Goal: Information Seeking & Learning: Learn about a topic

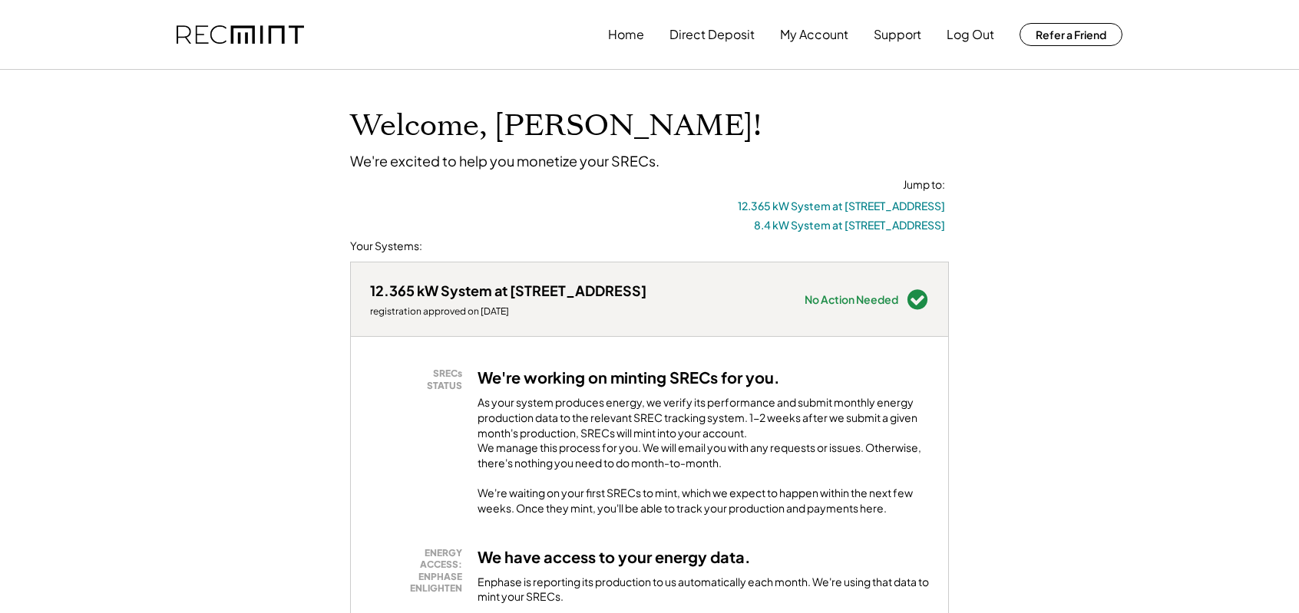
click at [663, 40] on div "Home Direct Deposit My Account Support Log Out Refer a Friend" at bounding box center [865, 34] width 514 height 31
click at [643, 36] on button "Home" at bounding box center [626, 34] width 36 height 31
click at [611, 40] on button "Home" at bounding box center [626, 34] width 36 height 31
click at [834, 32] on button "My Account" at bounding box center [814, 34] width 68 height 31
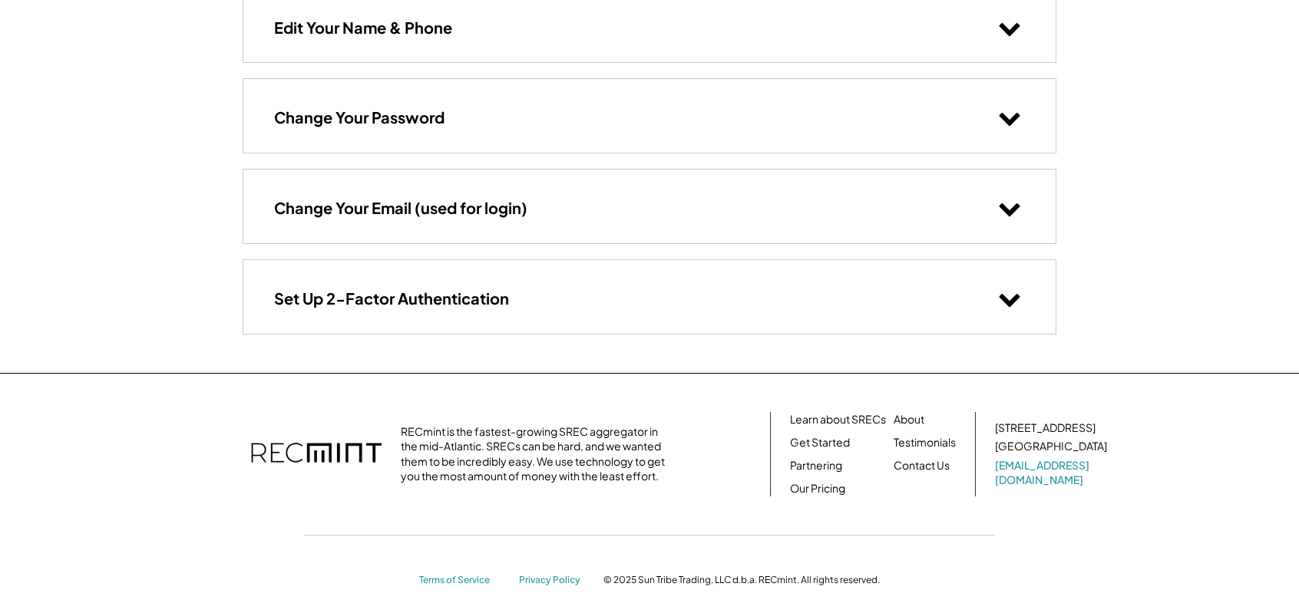
scroll to position [180, 0]
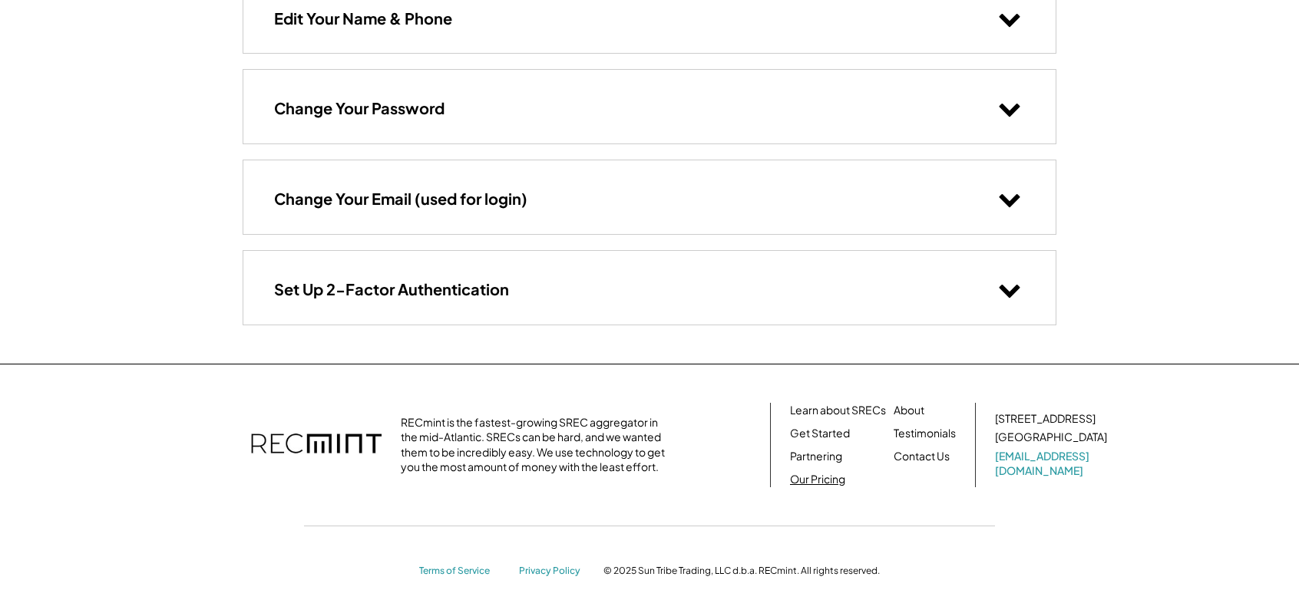
click at [820, 473] on link "Our Pricing" at bounding box center [817, 479] width 55 height 15
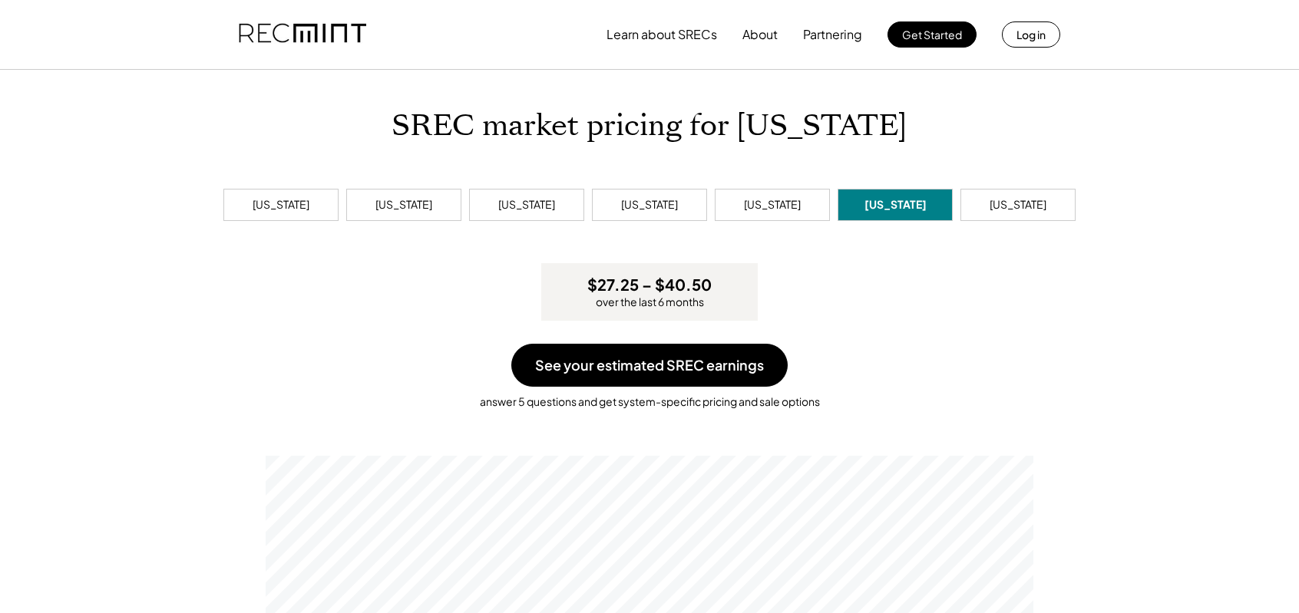
scroll to position [292, 768]
click at [780, 206] on div "Pennsylvania" at bounding box center [772, 204] width 57 height 15
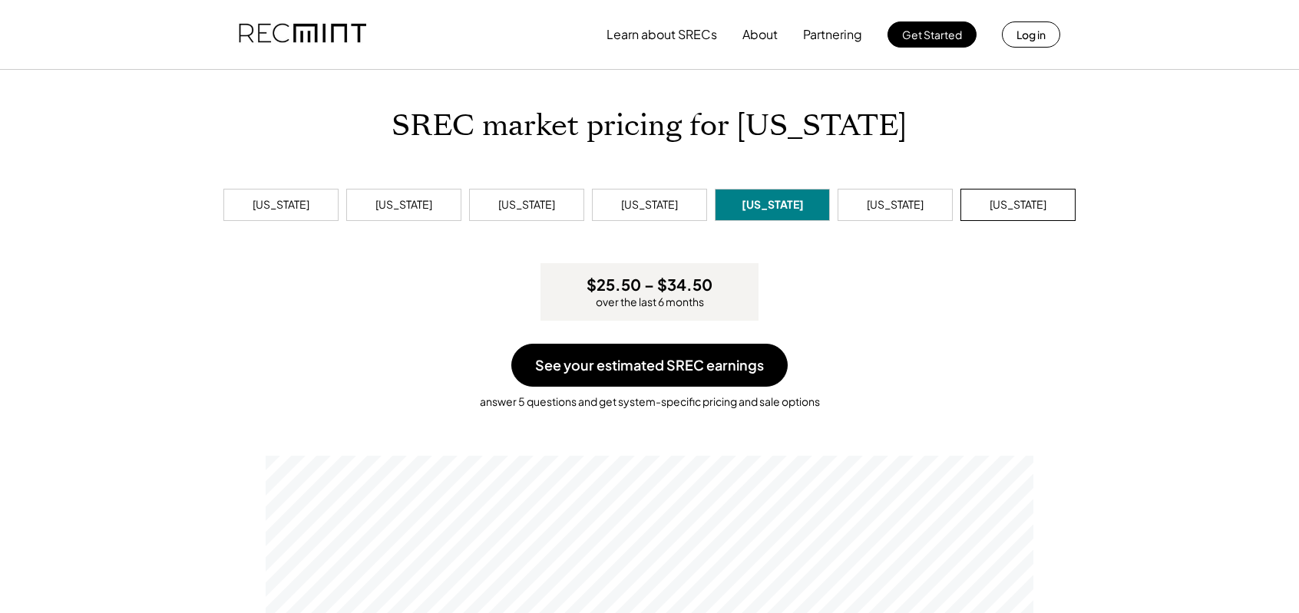
scroll to position [292, 768]
click at [1012, 199] on div "West Virginia" at bounding box center [1017, 204] width 57 height 15
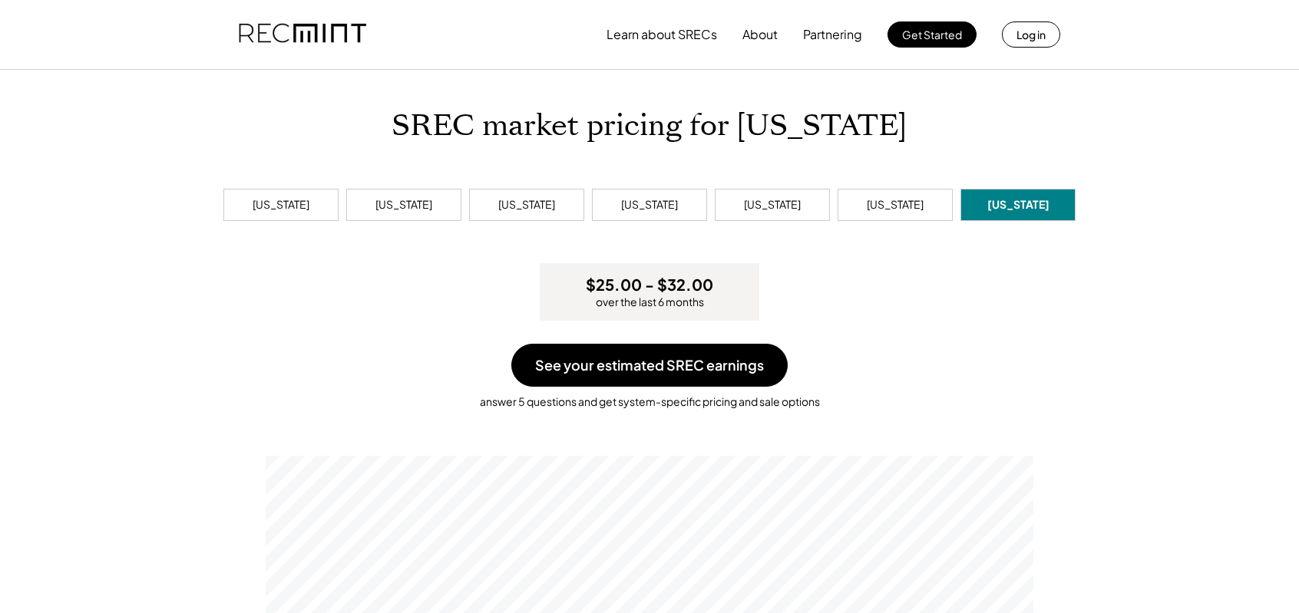
scroll to position [292, 768]
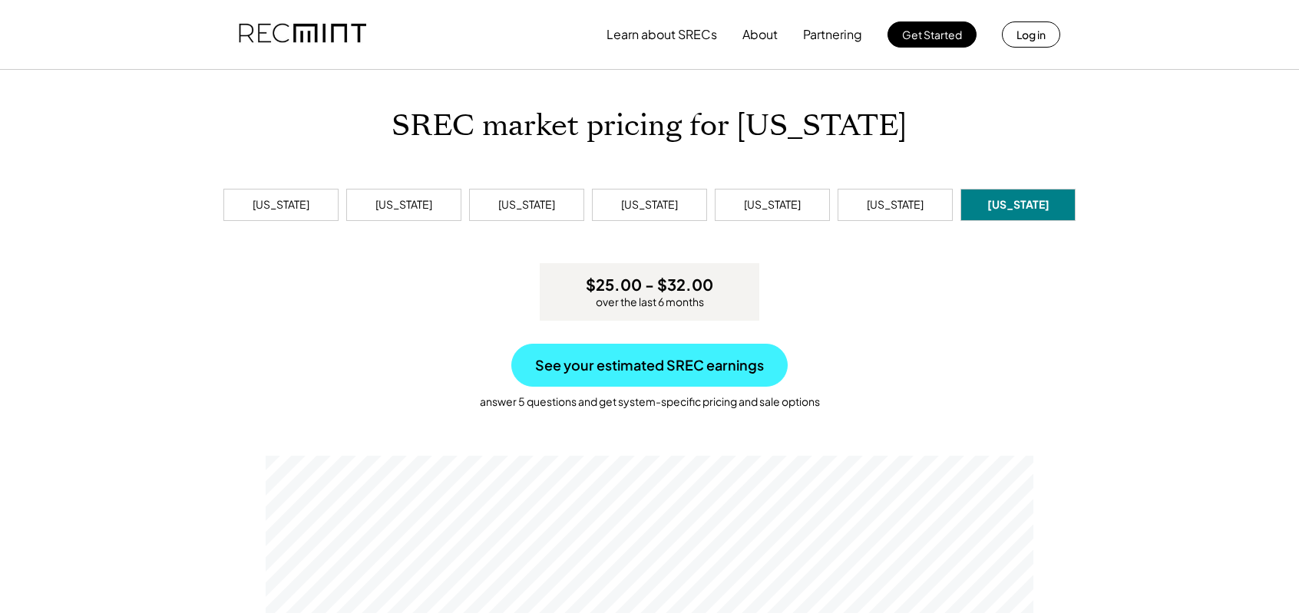
click at [692, 369] on button "See your estimated SREC earnings" at bounding box center [649, 365] width 276 height 43
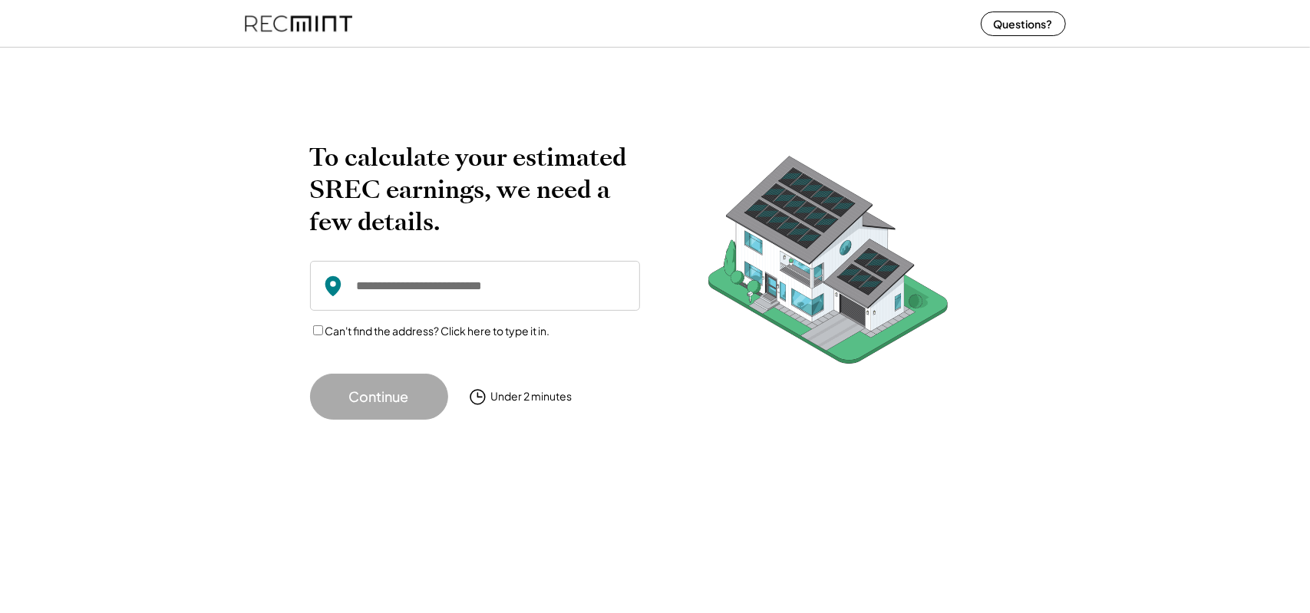
click at [439, 261] on input "input" at bounding box center [475, 286] width 330 height 50
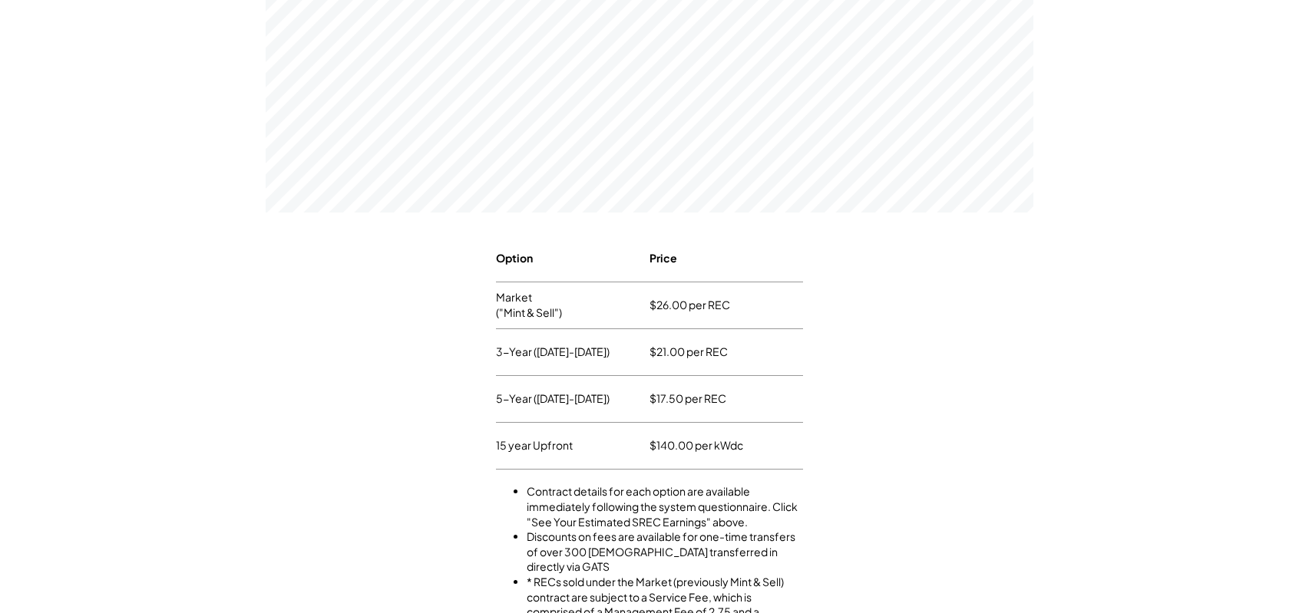
scroll to position [537, 0]
drag, startPoint x: 570, startPoint y: 441, endPoint x: 496, endPoint y: 443, distance: 74.5
click at [496, 443] on div "15 year Upfront" at bounding box center [534, 443] width 77 height 23
copy div "15 year Upfront"
click at [794, 276] on div "Price" at bounding box center [726, 256] width 154 height 46
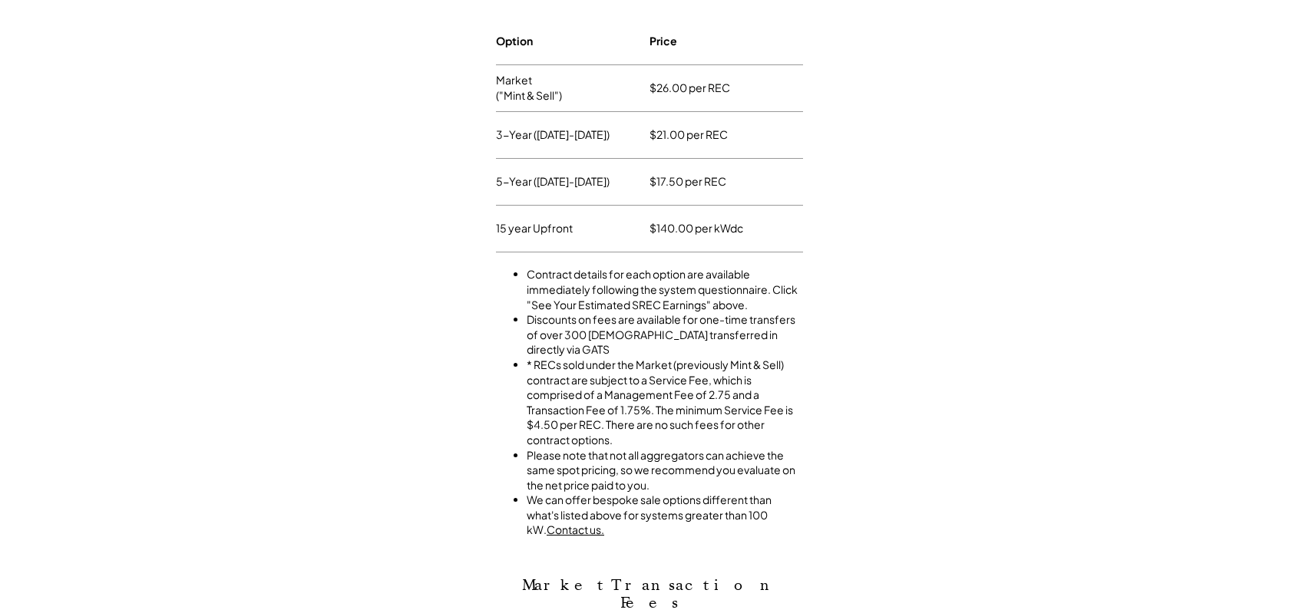
scroll to position [614, 0]
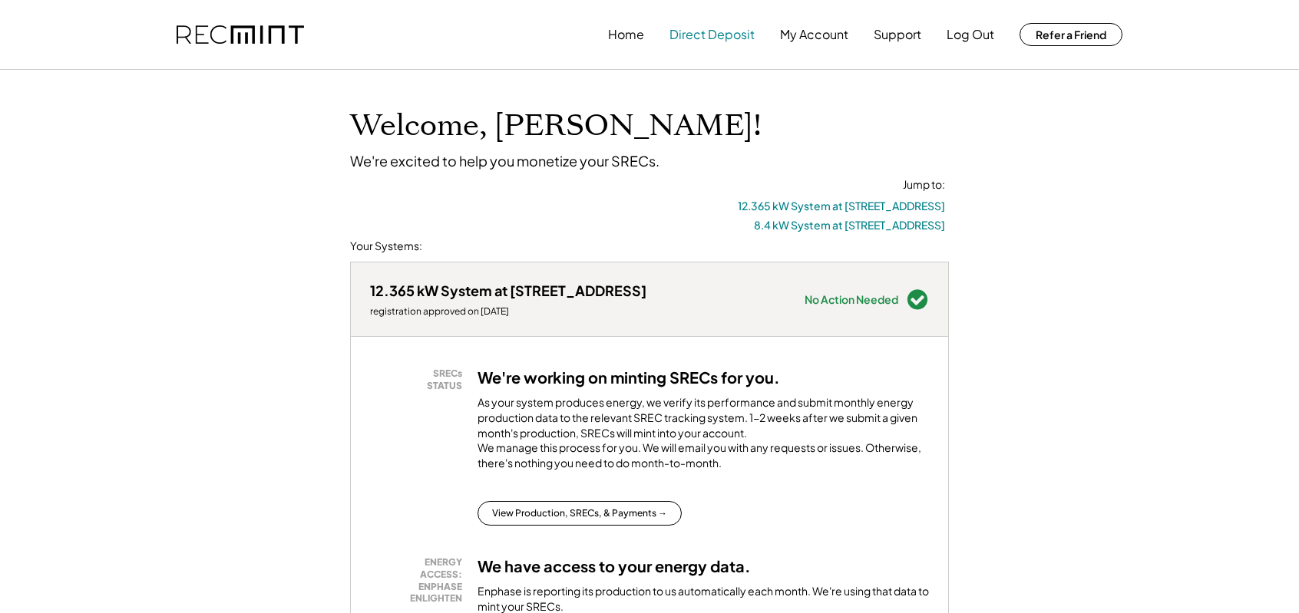
click at [729, 33] on button "Direct Deposit" at bounding box center [711, 34] width 85 height 31
click at [838, 32] on button "My Account" at bounding box center [814, 34] width 68 height 31
click at [631, 33] on button "Home" at bounding box center [626, 34] width 36 height 31
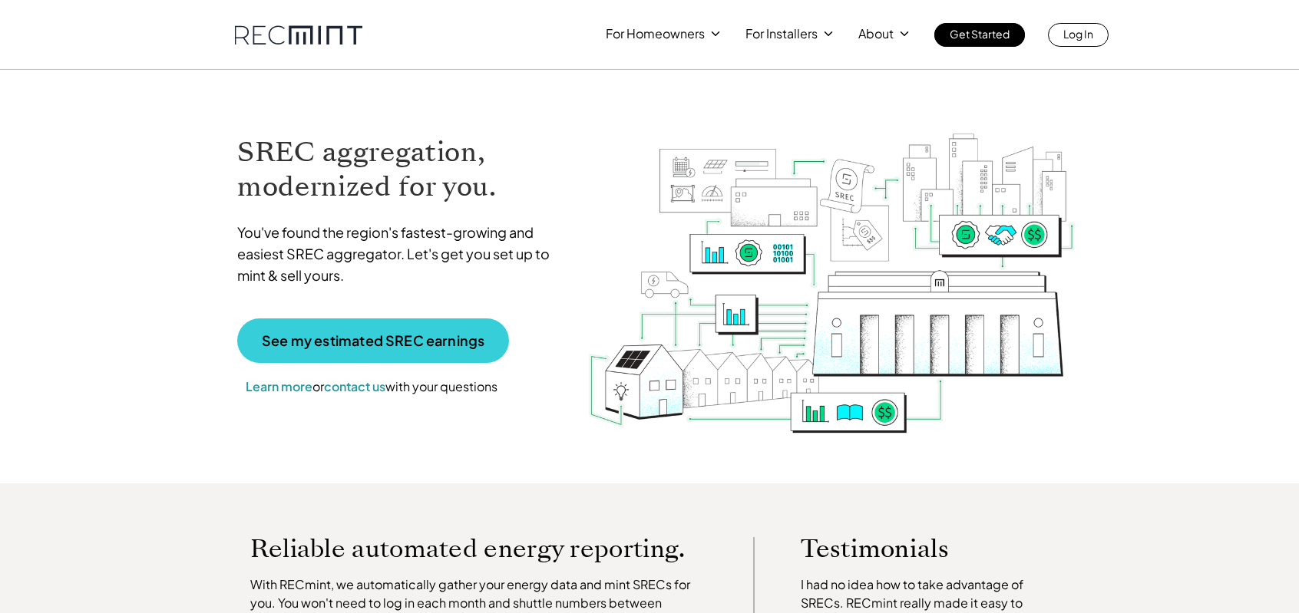
click at [396, 327] on link "See my estimated SREC earnings" at bounding box center [373, 341] width 272 height 45
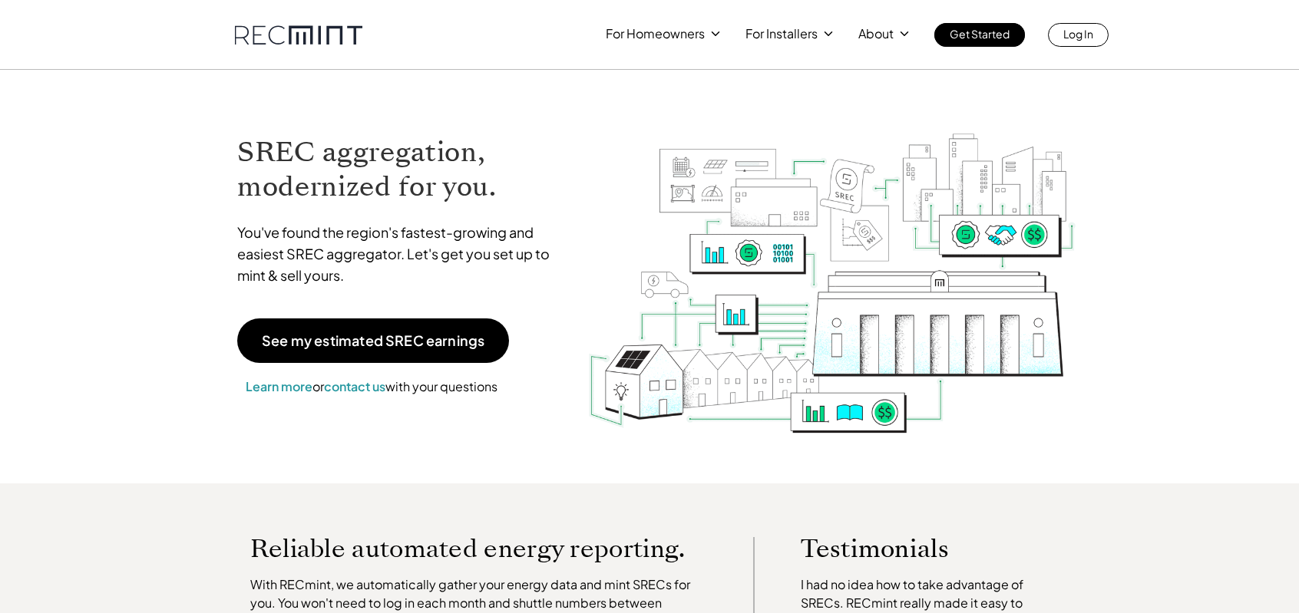
scroll to position [77, 0]
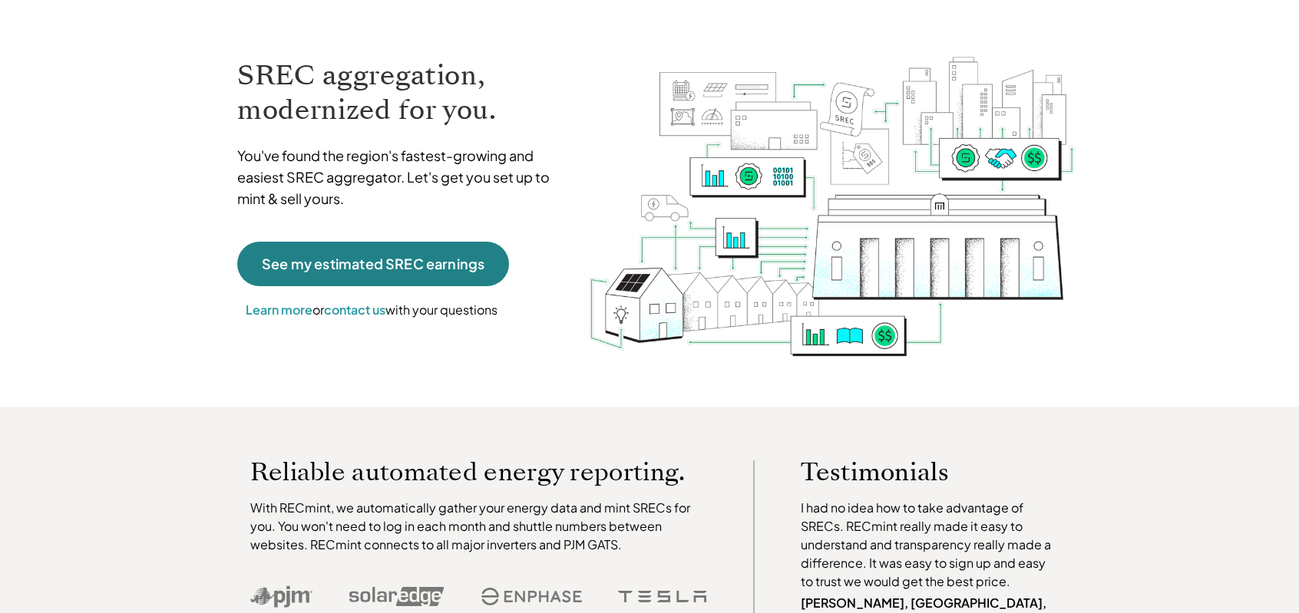
click at [436, 239] on div "SREC aggregation, modernized for you. You've found the region's fastest-growing…" at bounding box center [401, 188] width 358 height 294
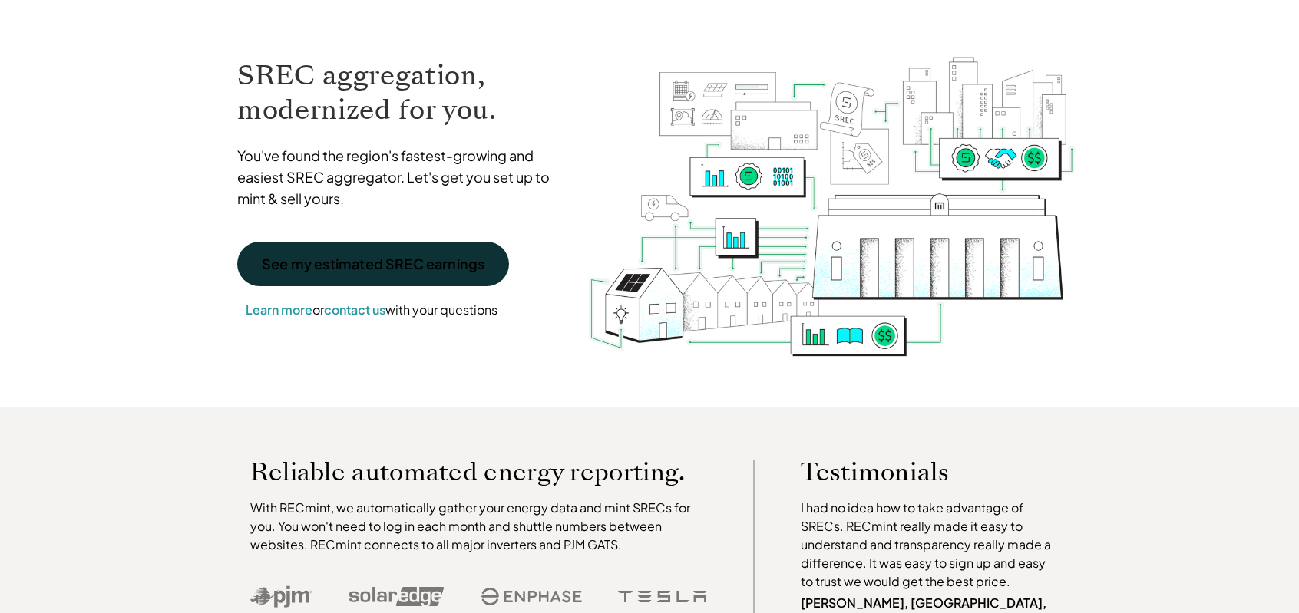
click at [434, 261] on p "See my estimated SREC earnings" at bounding box center [373, 264] width 223 height 14
click at [381, 237] on div "SREC aggregation, modernized for you. You've found the region's fastest-growing…" at bounding box center [401, 188] width 358 height 294
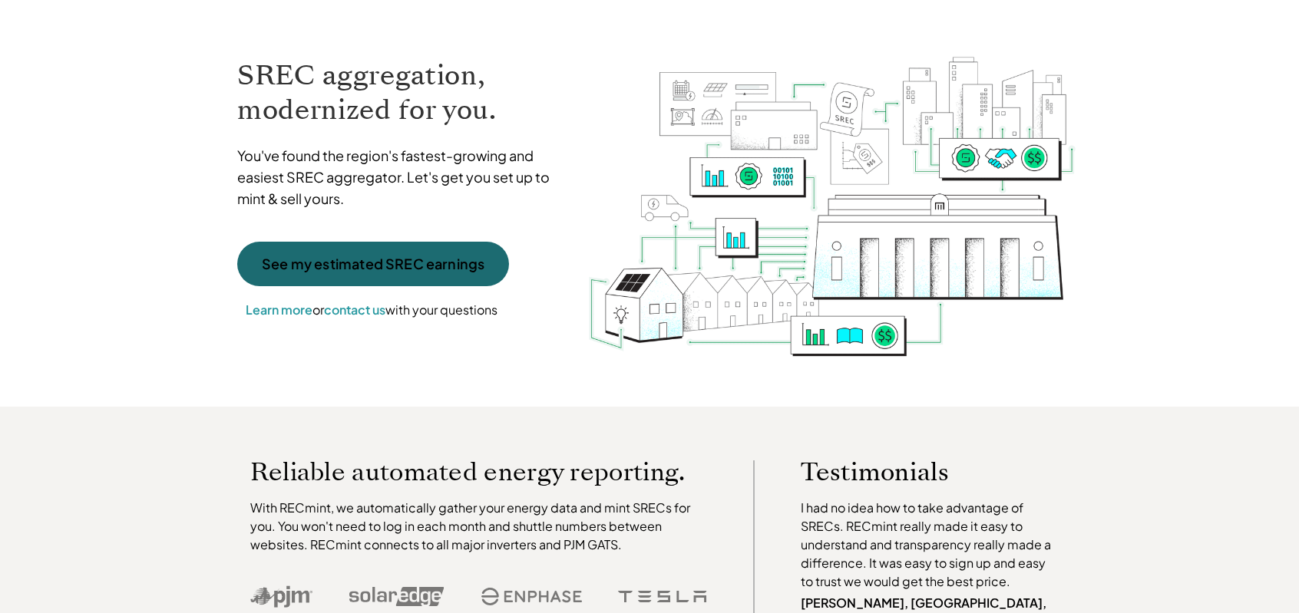
click at [382, 248] on link "See my estimated SREC earnings" at bounding box center [373, 264] width 272 height 45
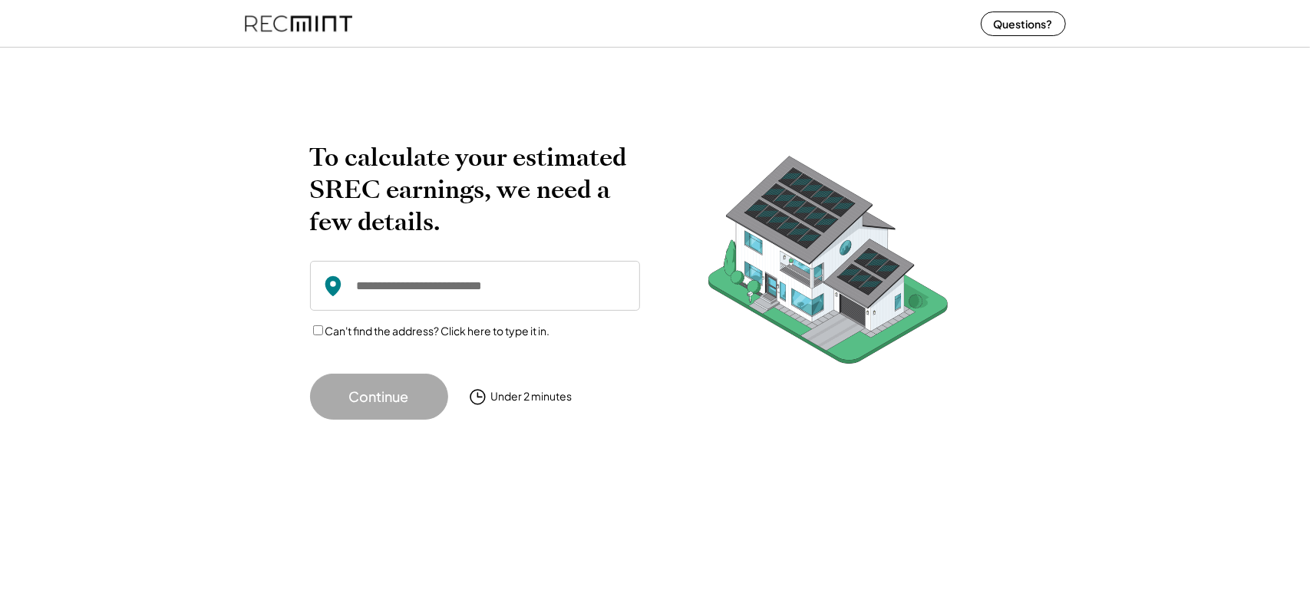
click at [444, 291] on input "input" at bounding box center [475, 286] width 330 height 50
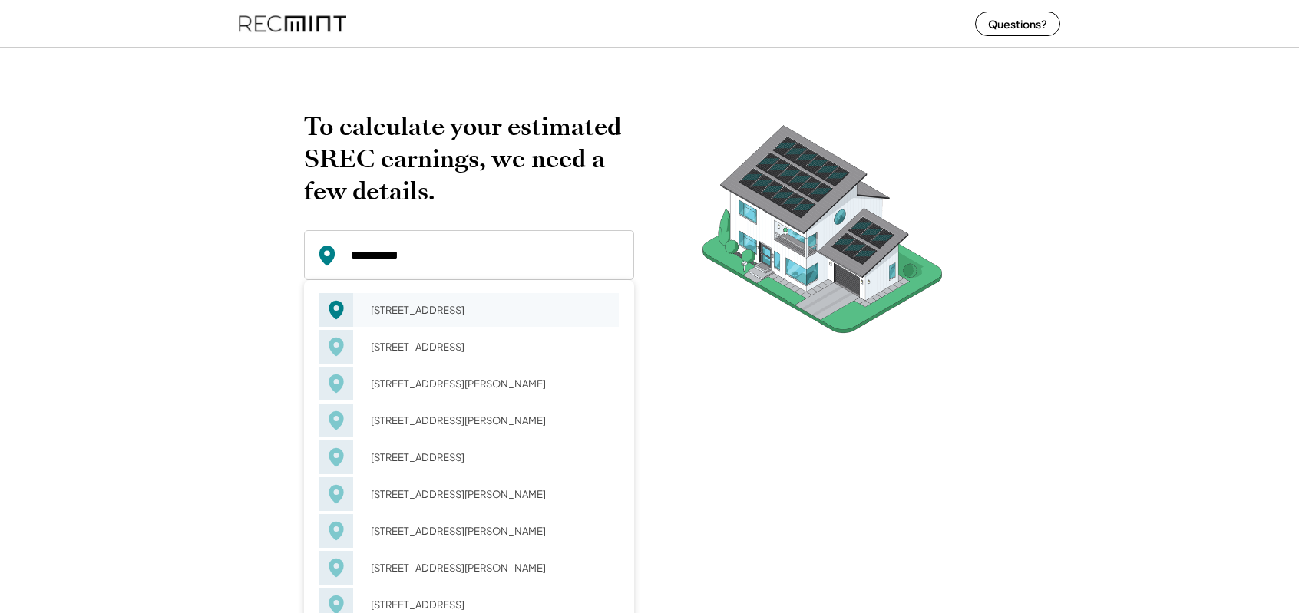
click at [447, 315] on div "[STREET_ADDRESS]" at bounding box center [490, 309] width 258 height 21
type input "**********"
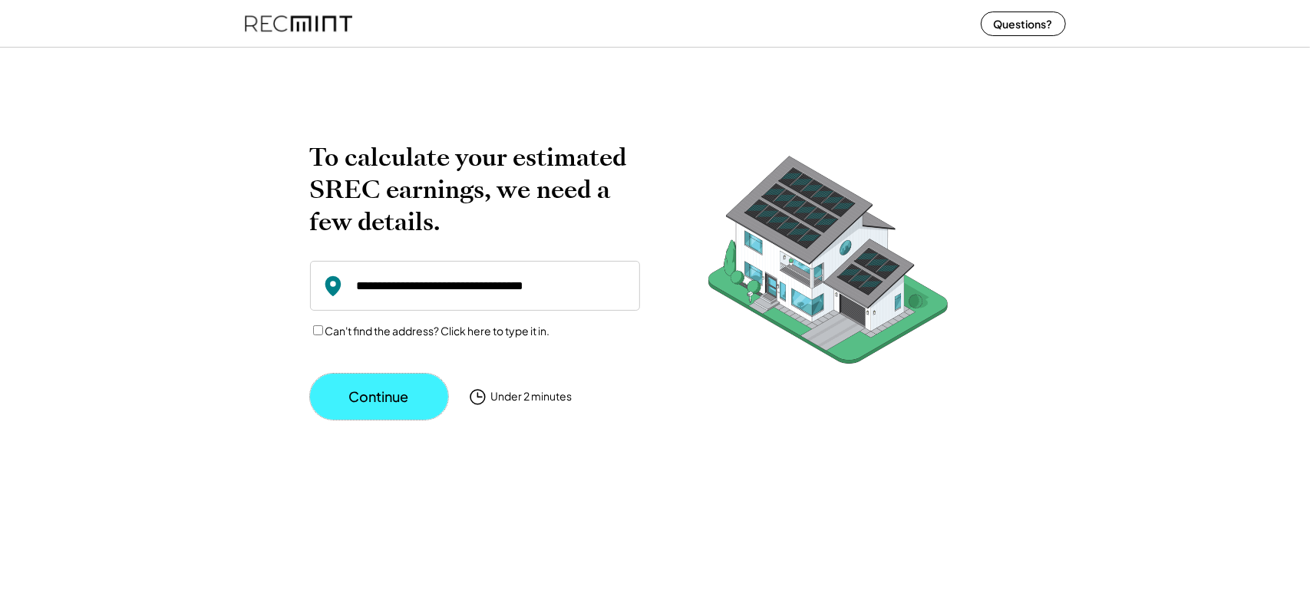
click at [395, 409] on button "Continue" at bounding box center [379, 397] width 138 height 46
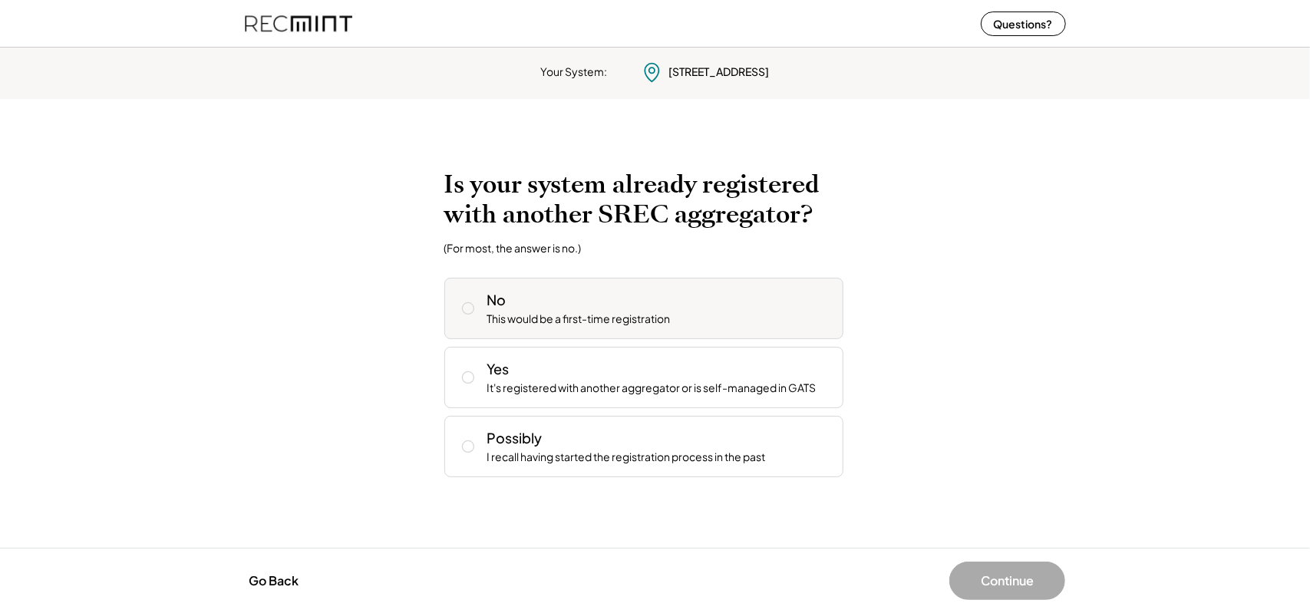
click at [629, 312] on div "This would be a first-time registration" at bounding box center [578, 319] width 183 height 15
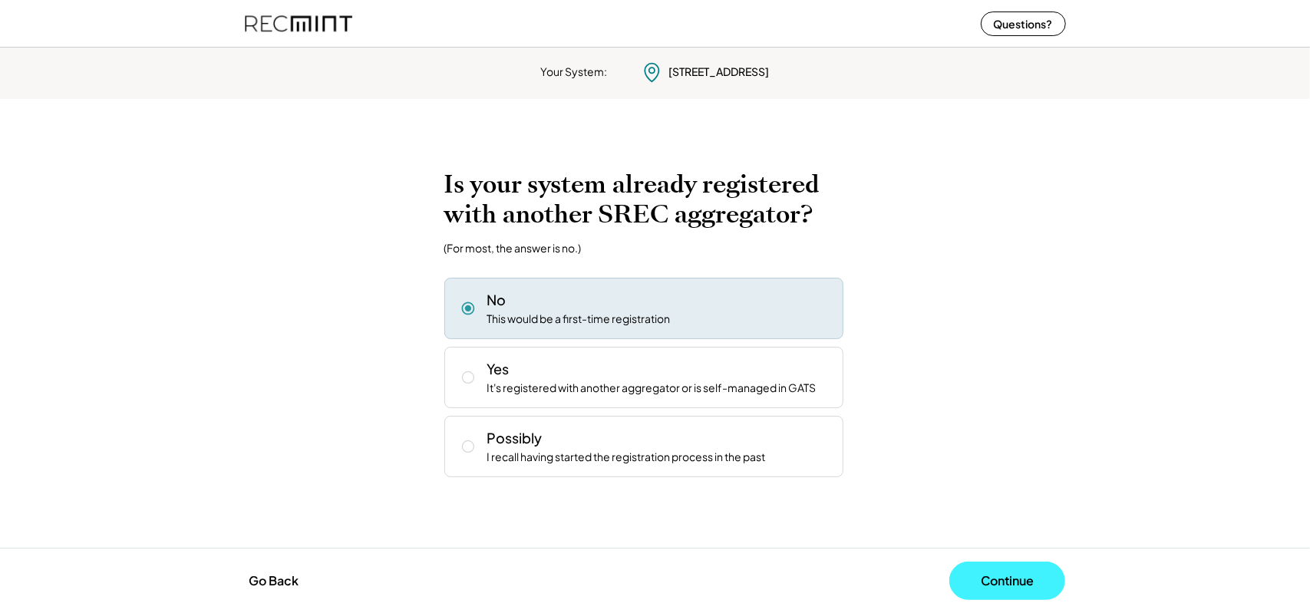
click at [1017, 569] on button "Continue" at bounding box center [1007, 581] width 116 height 38
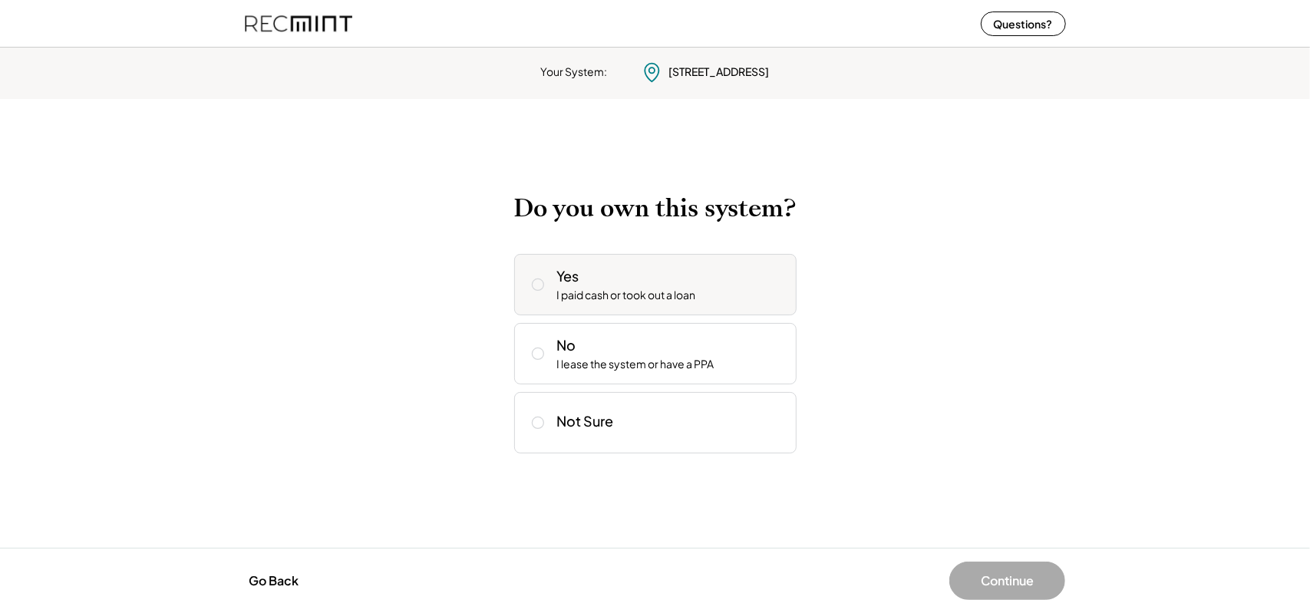
click at [688, 286] on div "Yes I paid cash or took out a loan" at bounding box center [670, 284] width 227 height 37
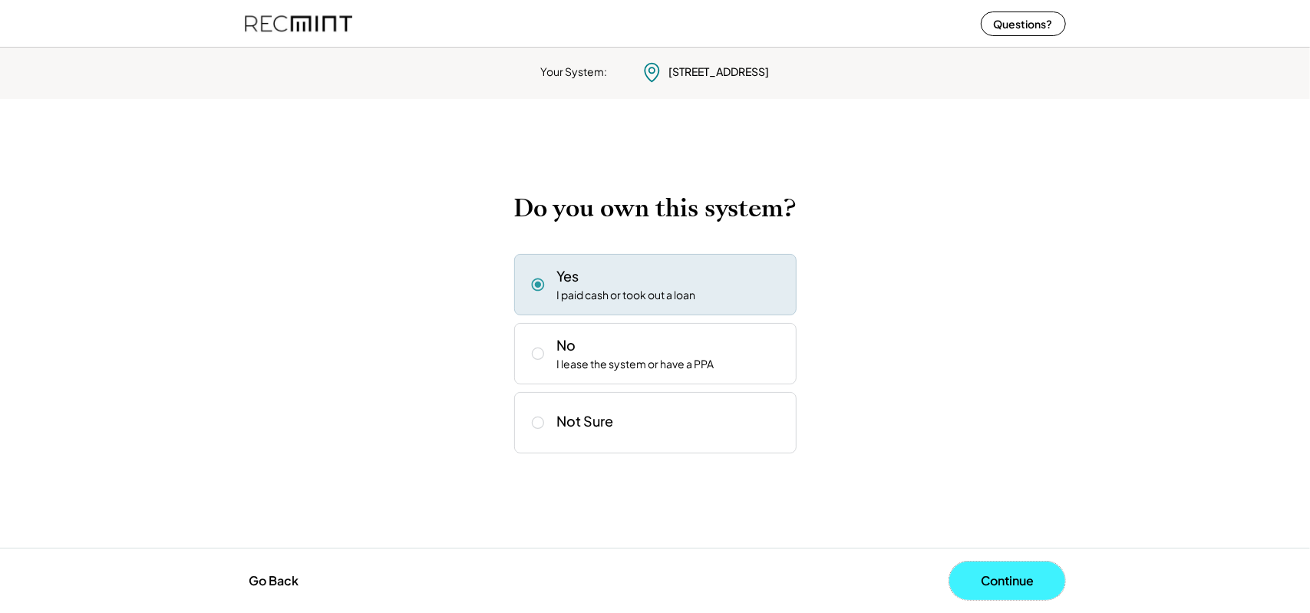
click at [995, 564] on button "Continue" at bounding box center [1007, 581] width 116 height 38
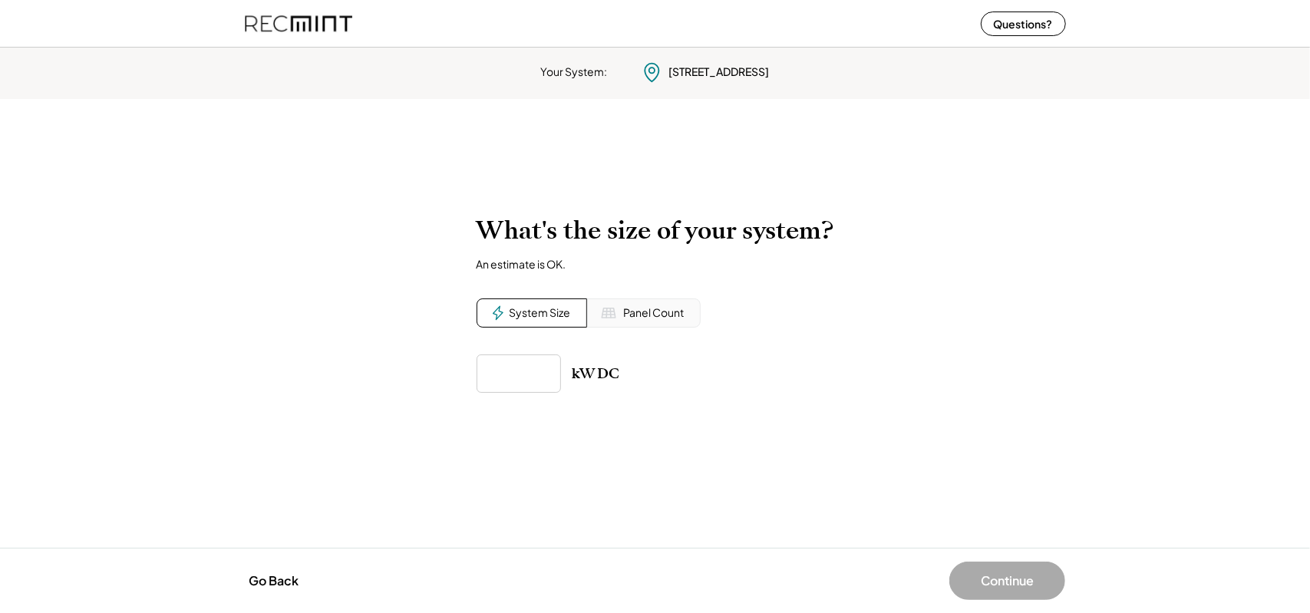
click at [547, 315] on div "System Size" at bounding box center [540, 312] width 61 height 15
click at [538, 378] on input "input" at bounding box center [519, 374] width 84 height 38
click at [508, 375] on input "input" at bounding box center [519, 374] width 84 height 38
type input "*****"
click at [863, 422] on div "To calculate your estimated SREC earnings, we need a few details. 380 Stoney Rd…" at bounding box center [655, 323] width 1310 height 246
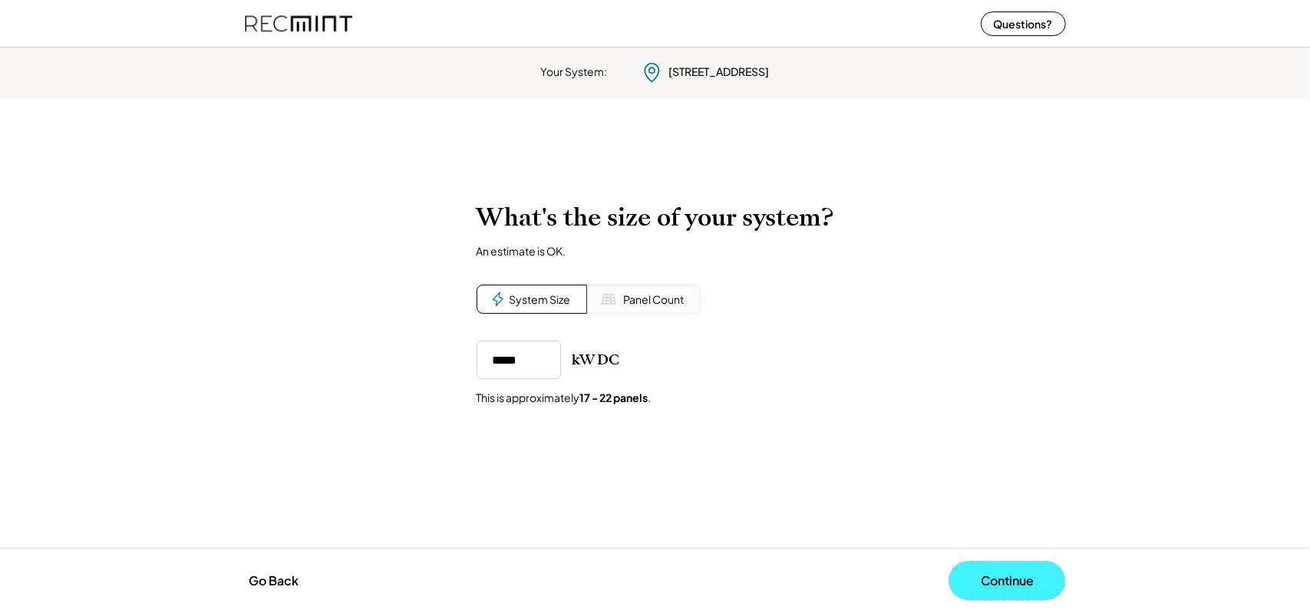
click at [1002, 583] on button "Continue" at bounding box center [1007, 581] width 116 height 38
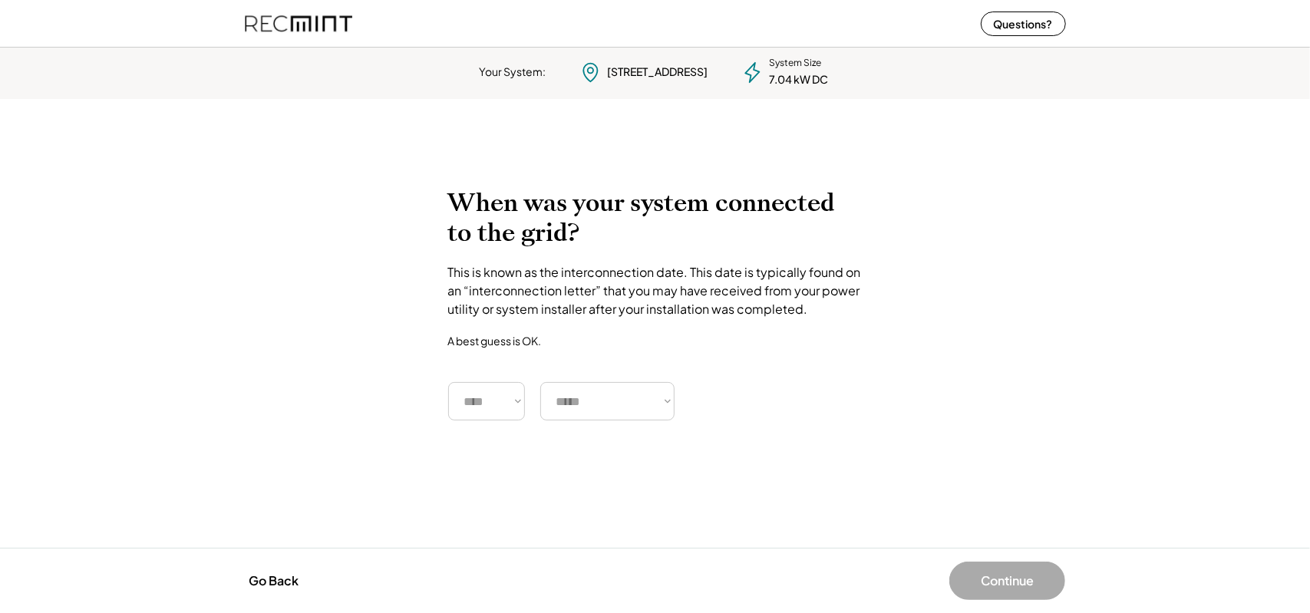
click at [509, 401] on select "**** **** **** **** **** **** **** **** **** **** **** **** **** **** ****" at bounding box center [486, 401] width 77 height 38
select select "****"
click at [448, 382] on select "**** **** **** **** **** **** **** **** **** **** **** **** **** **** ****" at bounding box center [486, 401] width 77 height 38
click at [647, 399] on select "***** ******* ******** ***** ***** *** **** **** ****** ********* ******* *****…" at bounding box center [607, 401] width 134 height 38
click at [540, 382] on select "***** ******* ******** ***** ***** *** **** **** ****** ********* ******* *****…" at bounding box center [607, 401] width 134 height 38
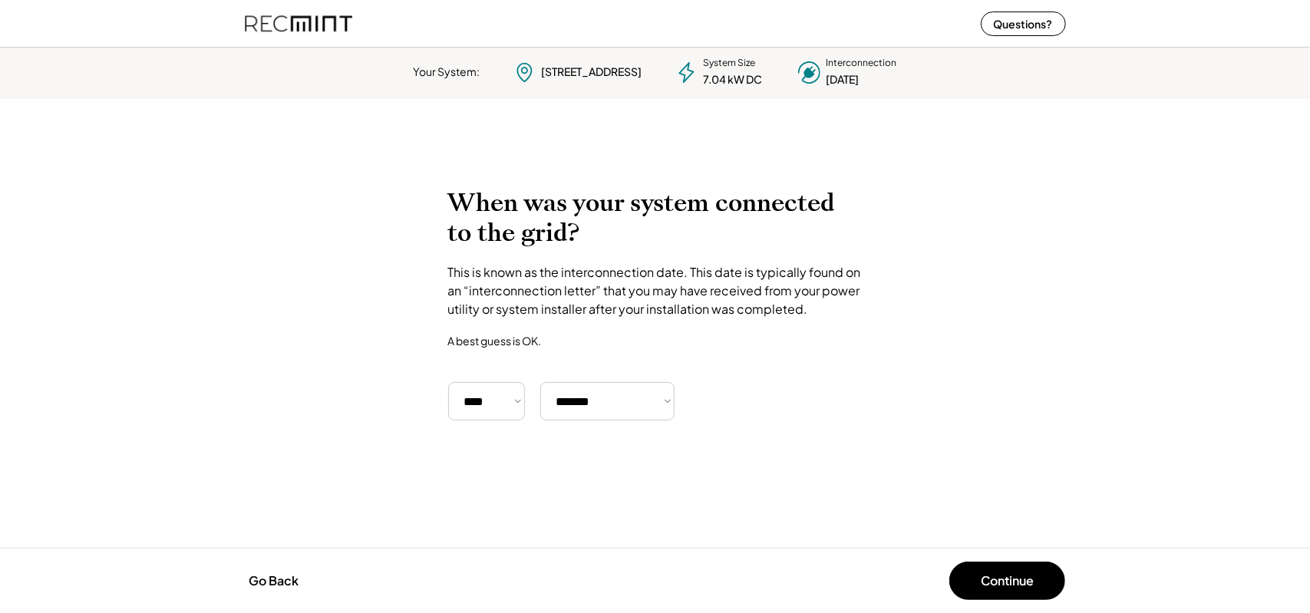
click at [840, 362] on div "When was your system connected to the grid? This is known as the interconnectio…" at bounding box center [655, 304] width 414 height 233
click at [639, 401] on select "***** ******* ******** ***** ***** *** **** **** ****** ********* ******* *****…" at bounding box center [607, 401] width 134 height 38
select select "**********"
click at [540, 382] on select "***** ******* ******** ***** ***** *** **** **** ****** ********* ******* *****…" at bounding box center [607, 401] width 134 height 38
click at [760, 431] on div "To calculate your estimated SREC earnings, we need a few details. 380 Stoney Rd…" at bounding box center [655, 324] width 1310 height 302
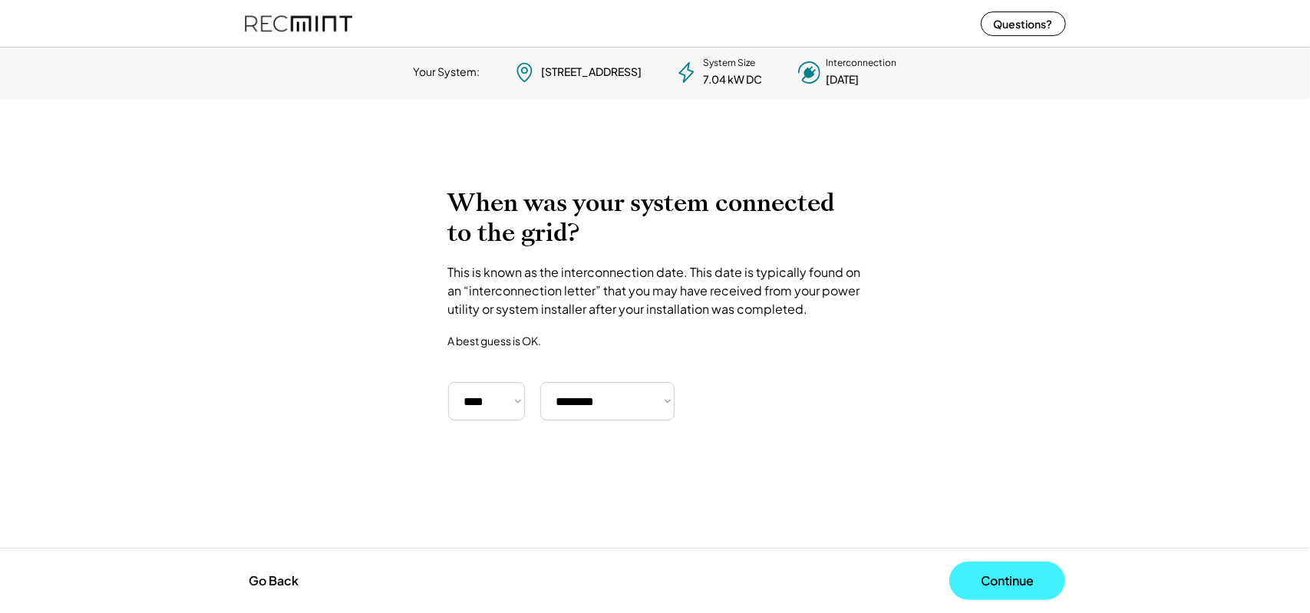
click at [1008, 576] on button "Continue" at bounding box center [1007, 581] width 116 height 38
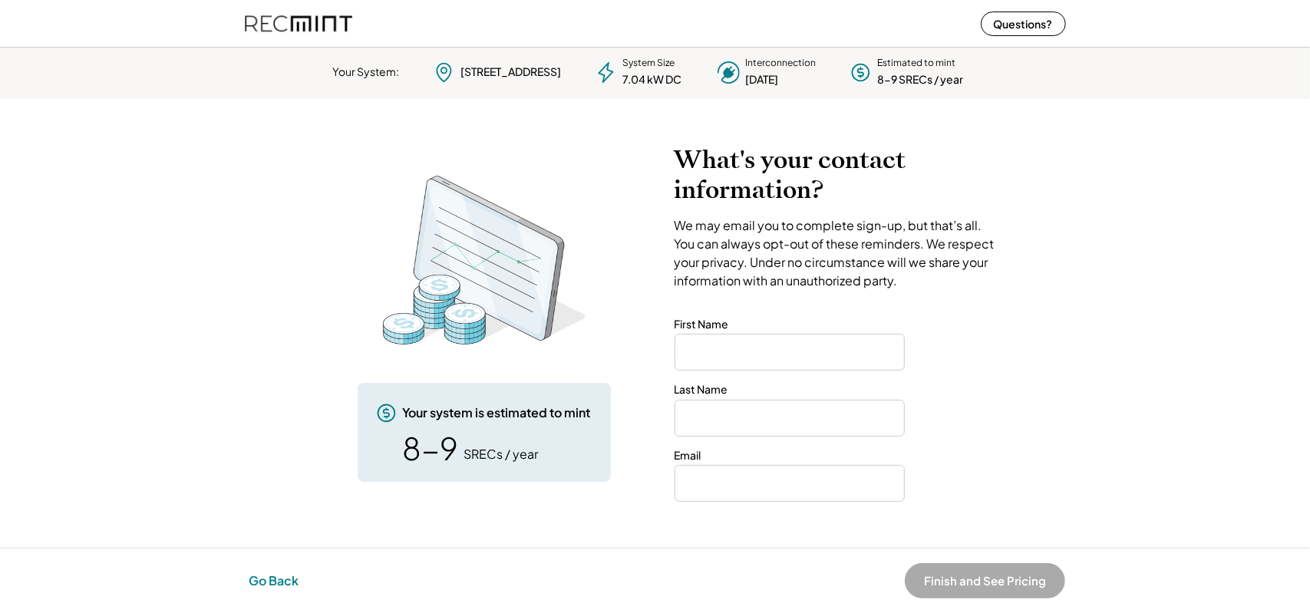
click at [287, 571] on button "Go Back" at bounding box center [273, 581] width 59 height 34
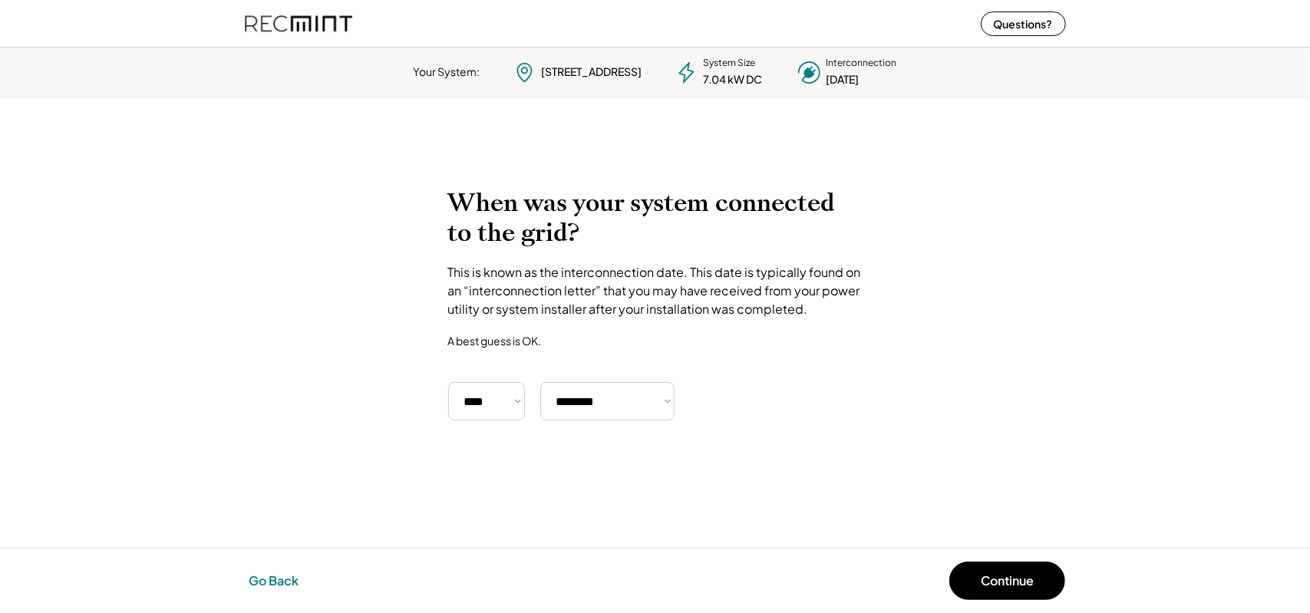
click at [281, 584] on button "Go Back" at bounding box center [273, 581] width 59 height 34
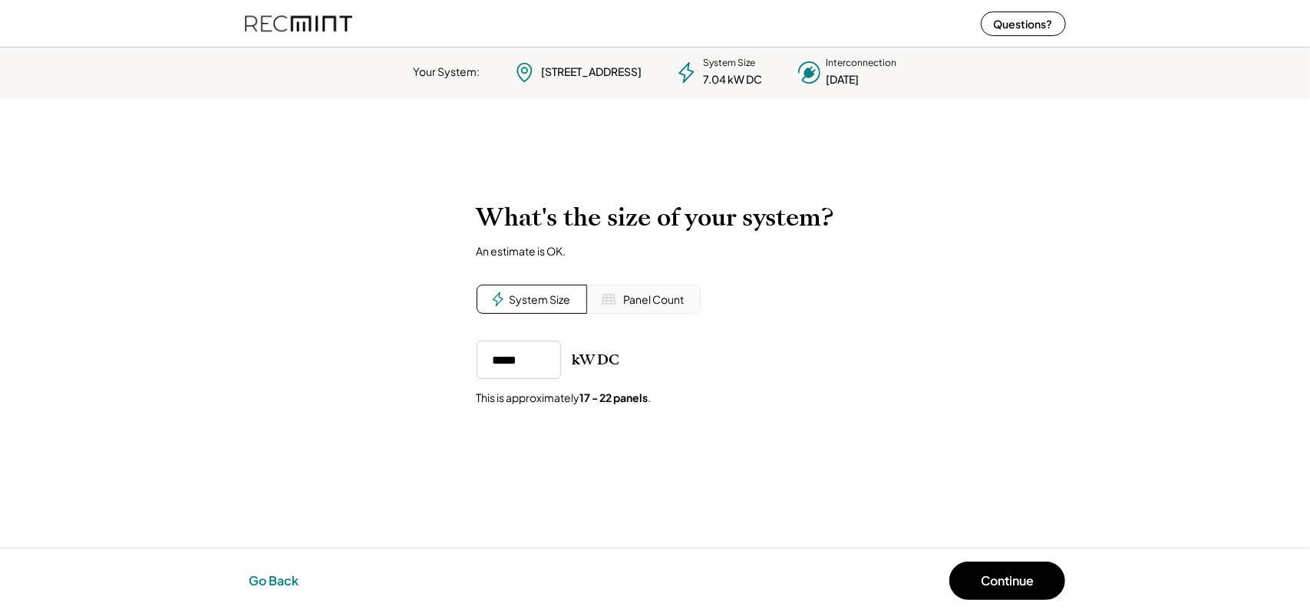
click at [281, 584] on button "Go Back" at bounding box center [273, 581] width 59 height 34
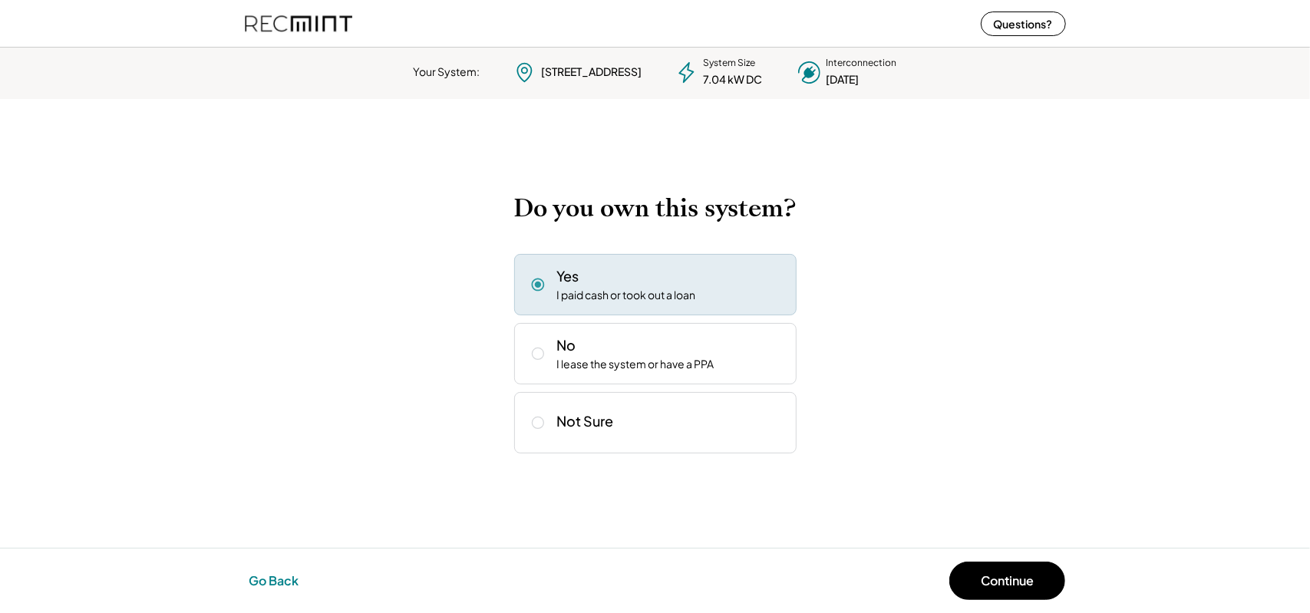
click at [281, 584] on button "Go Back" at bounding box center [273, 581] width 59 height 34
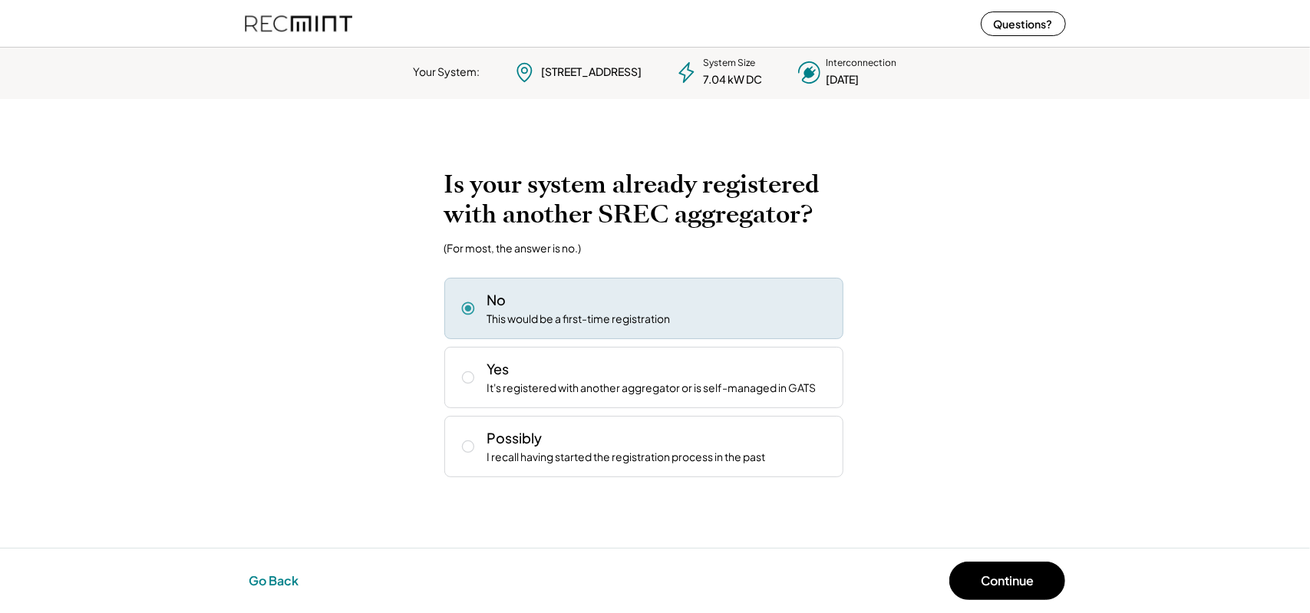
click at [281, 584] on button "Go Back" at bounding box center [273, 581] width 59 height 34
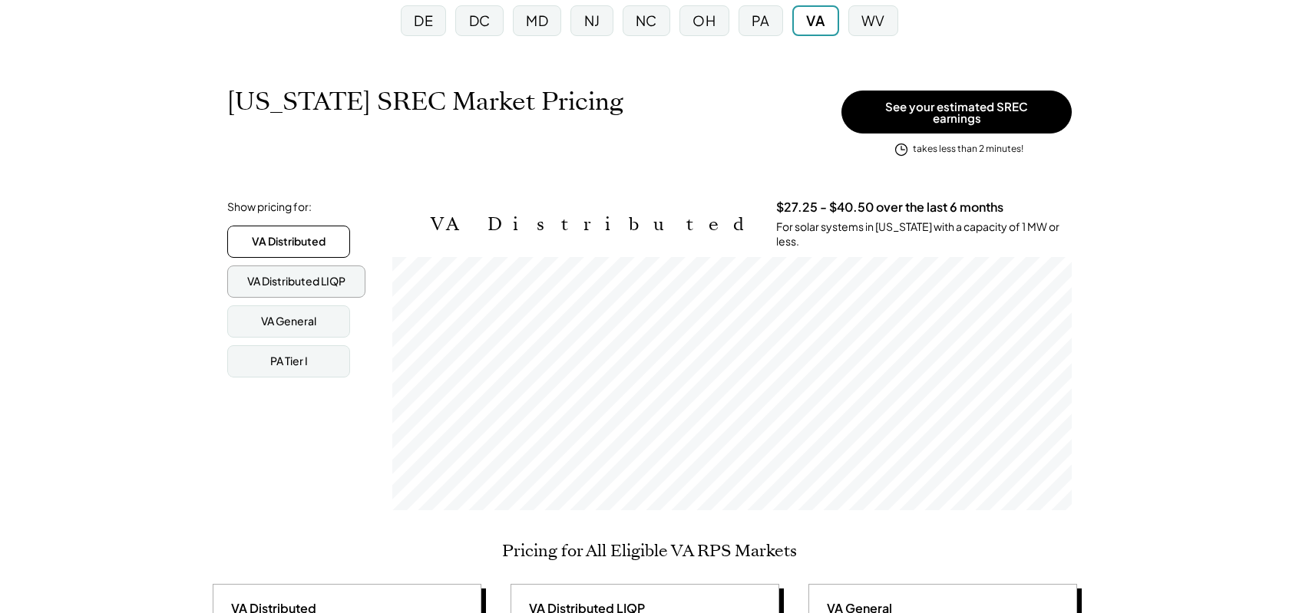
scroll to position [230, 0]
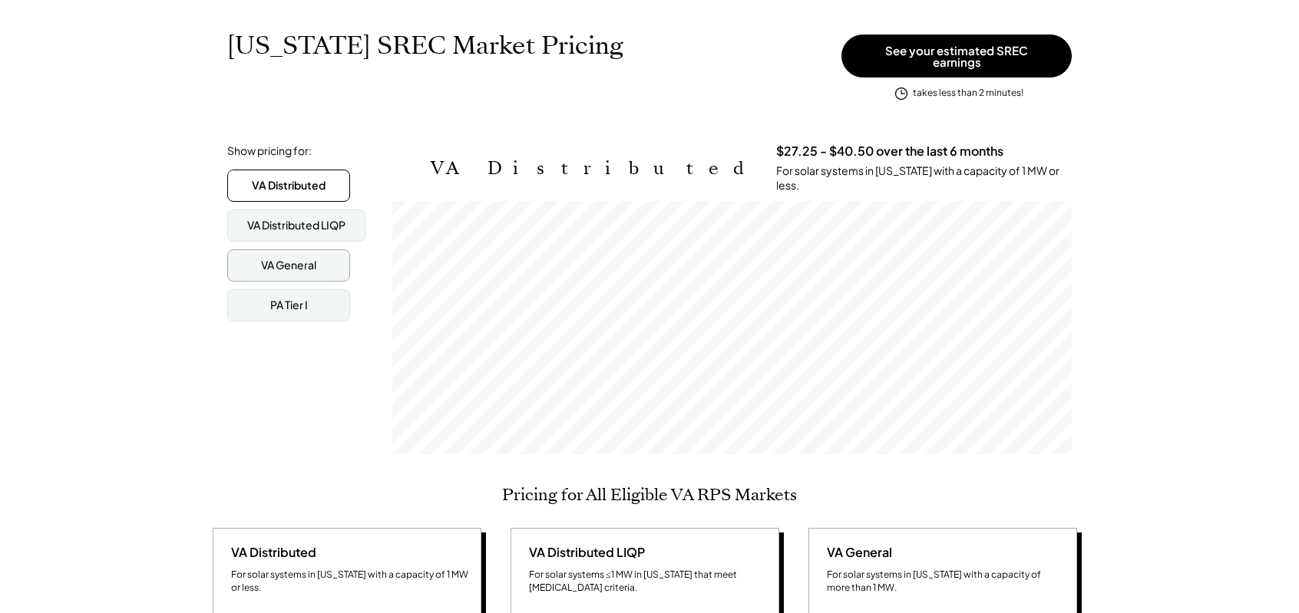
click at [305, 258] on div "VA General" at bounding box center [288, 265] width 55 height 15
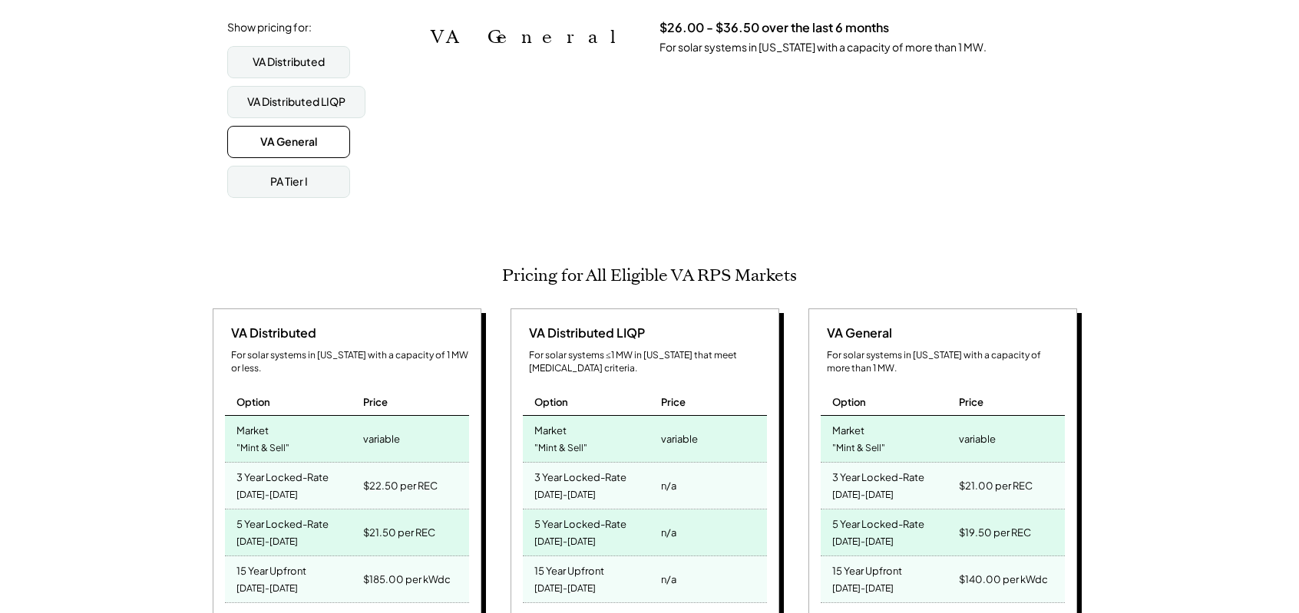
scroll to position [384, 0]
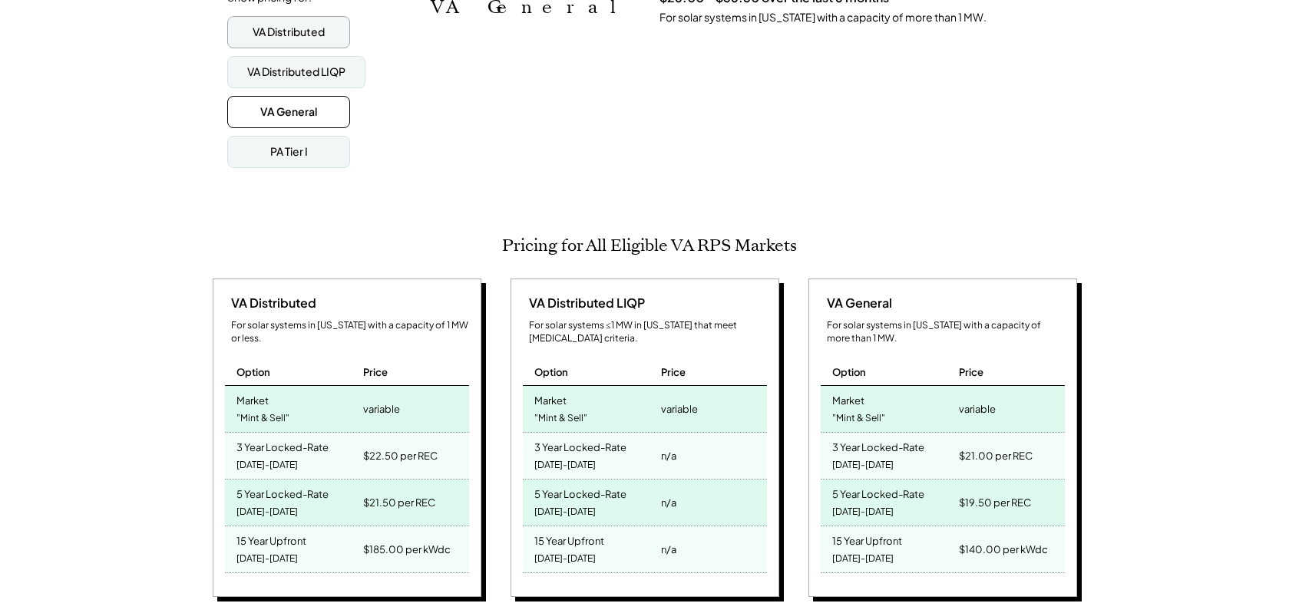
click at [309, 27] on div "VA Distributed" at bounding box center [289, 32] width 72 height 15
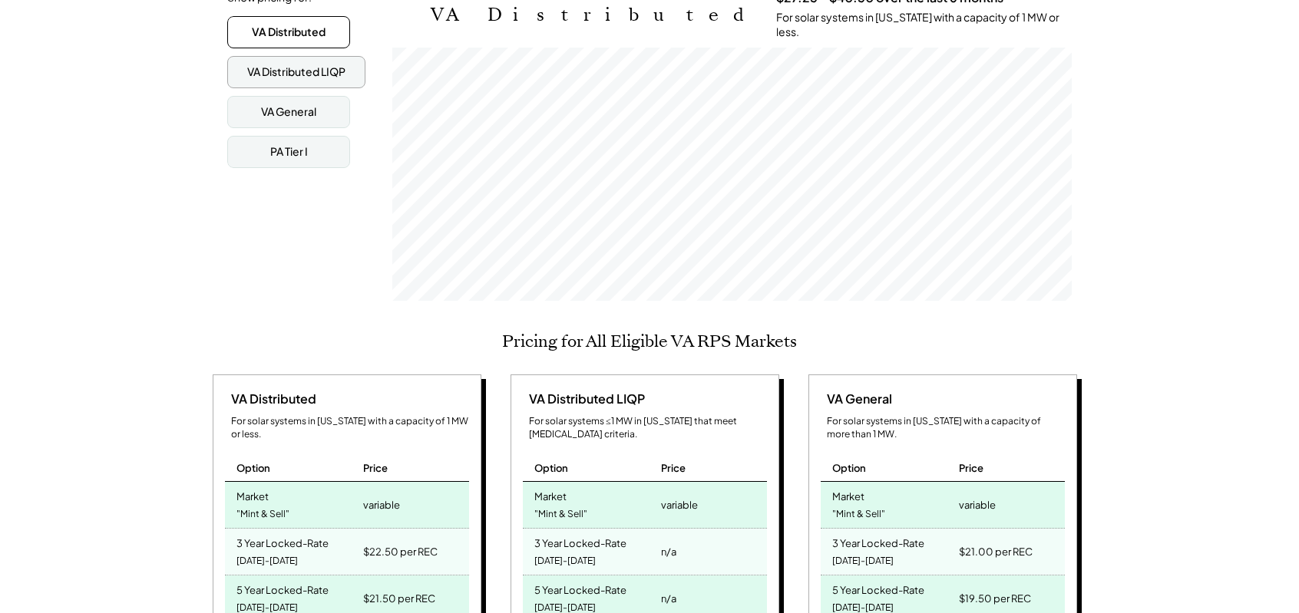
click at [322, 69] on div "VA Distributed LIQP" at bounding box center [296, 71] width 98 height 15
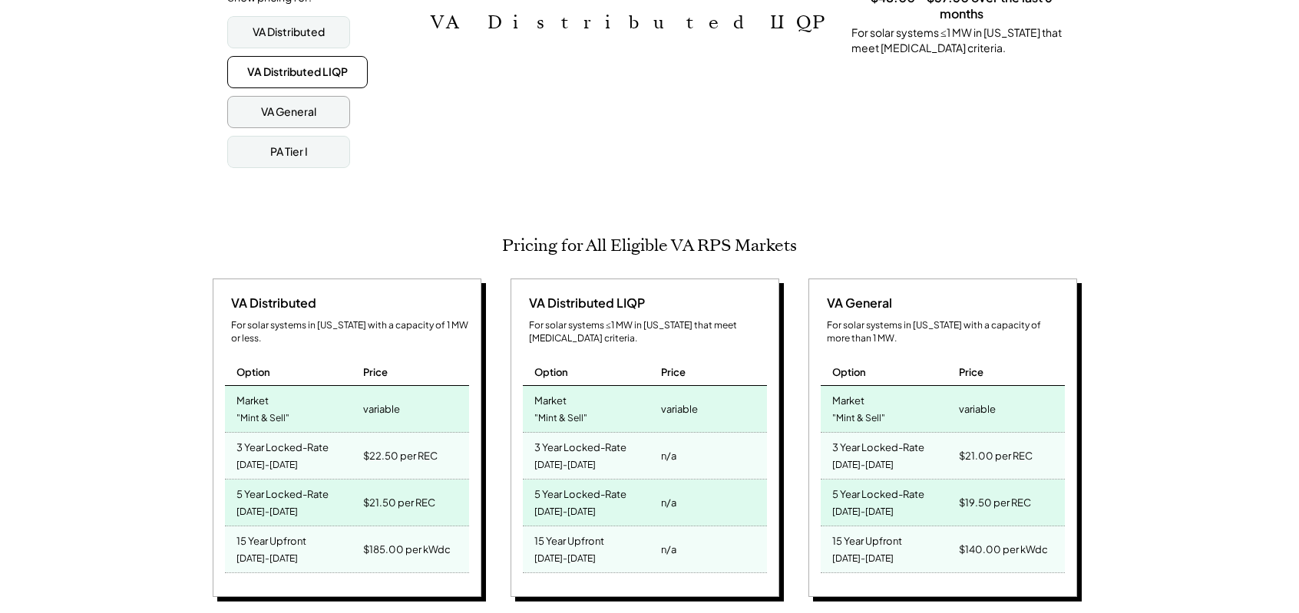
click at [282, 104] on div "VA General" at bounding box center [288, 111] width 55 height 15
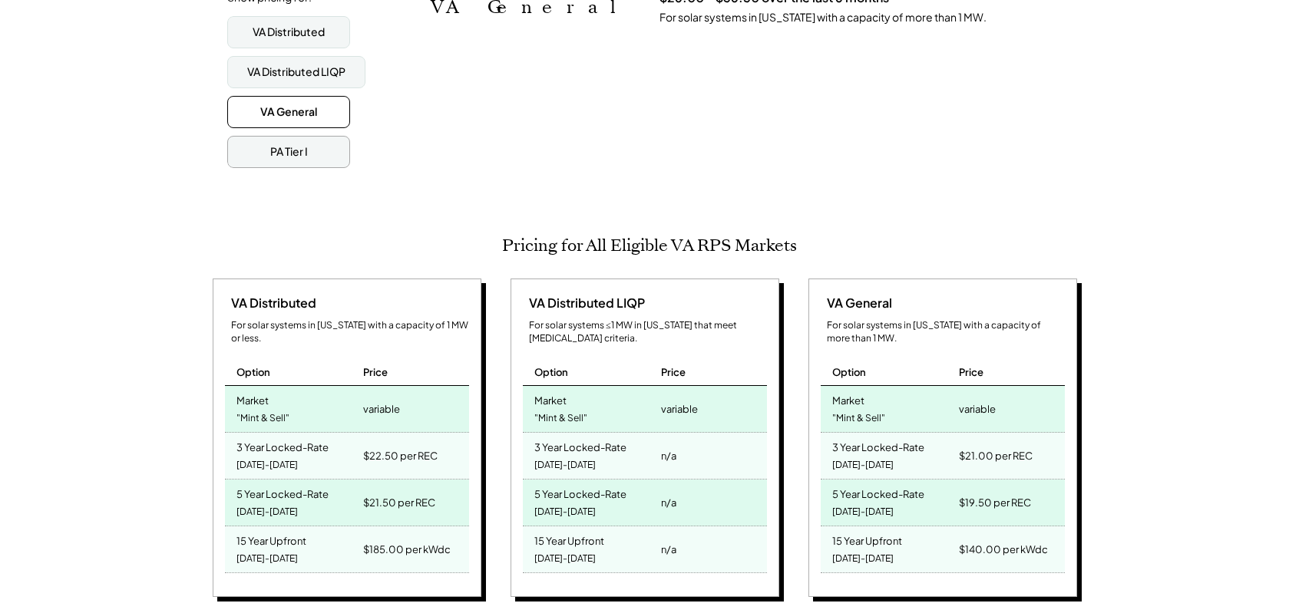
click at [315, 144] on div "PA Tier I" at bounding box center [288, 152] width 123 height 32
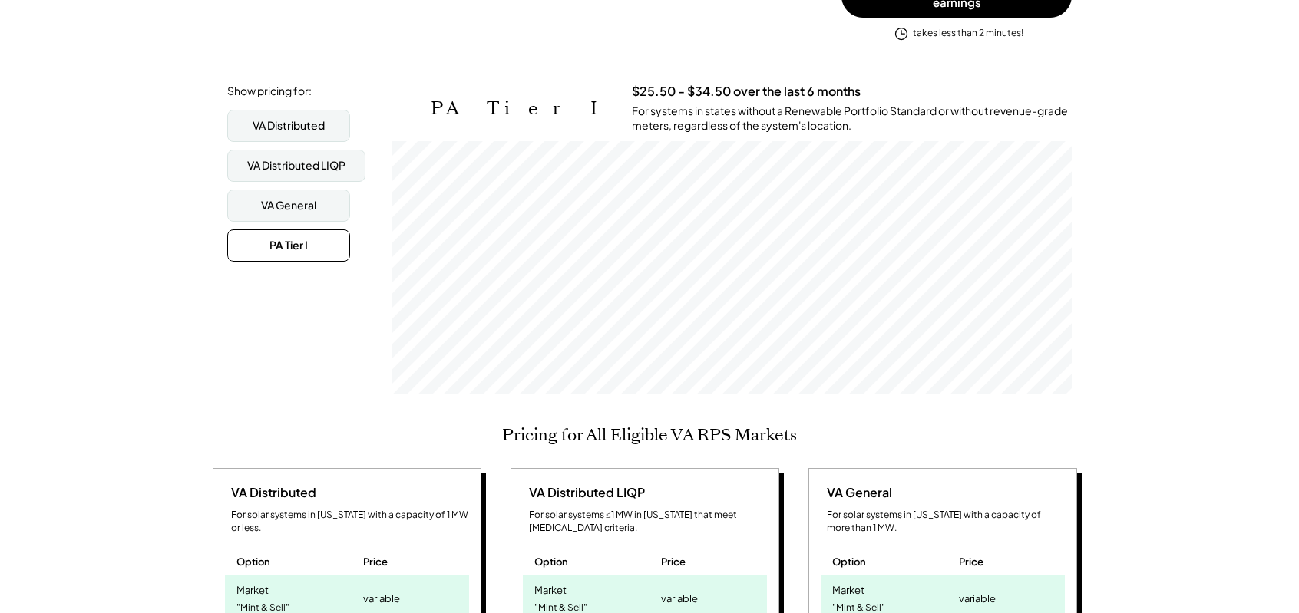
scroll to position [230, 0]
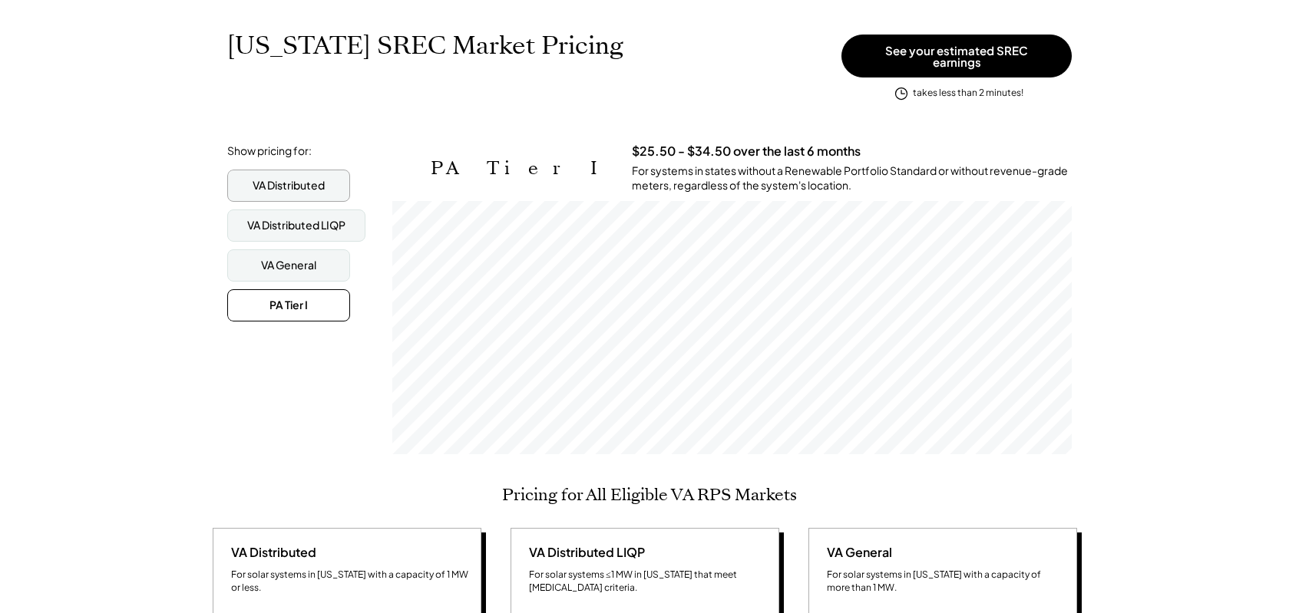
click at [297, 187] on div "VA Distributed" at bounding box center [288, 186] width 123 height 32
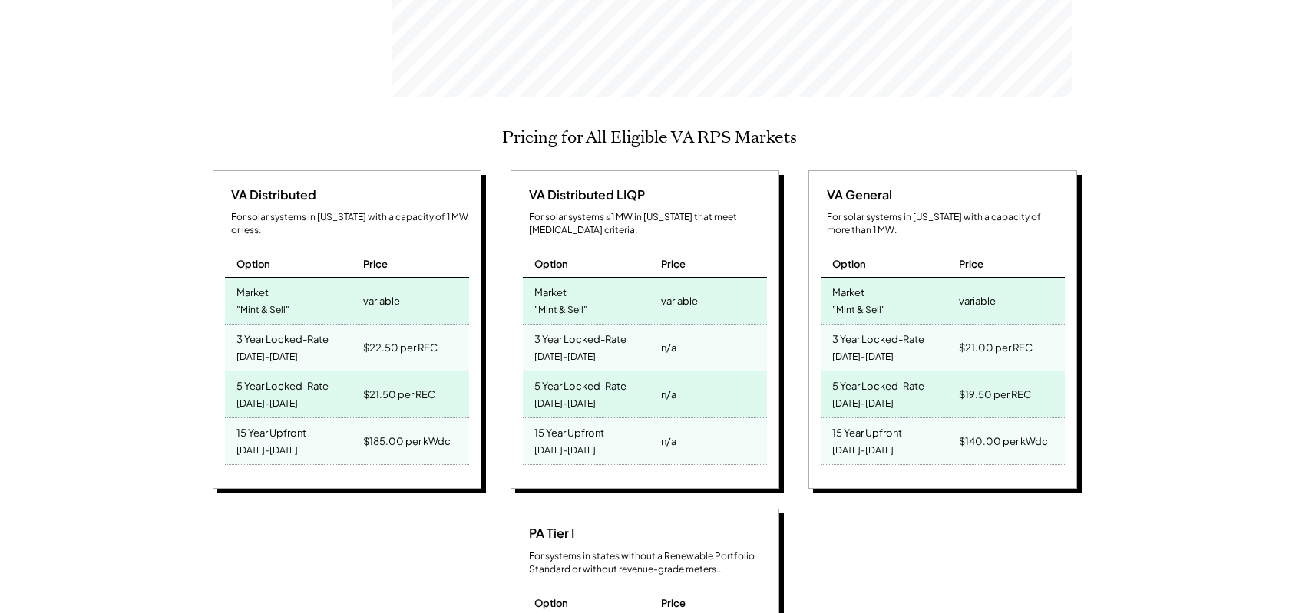
scroll to position [614, 0]
